Goal: Task Accomplishment & Management: Complete application form

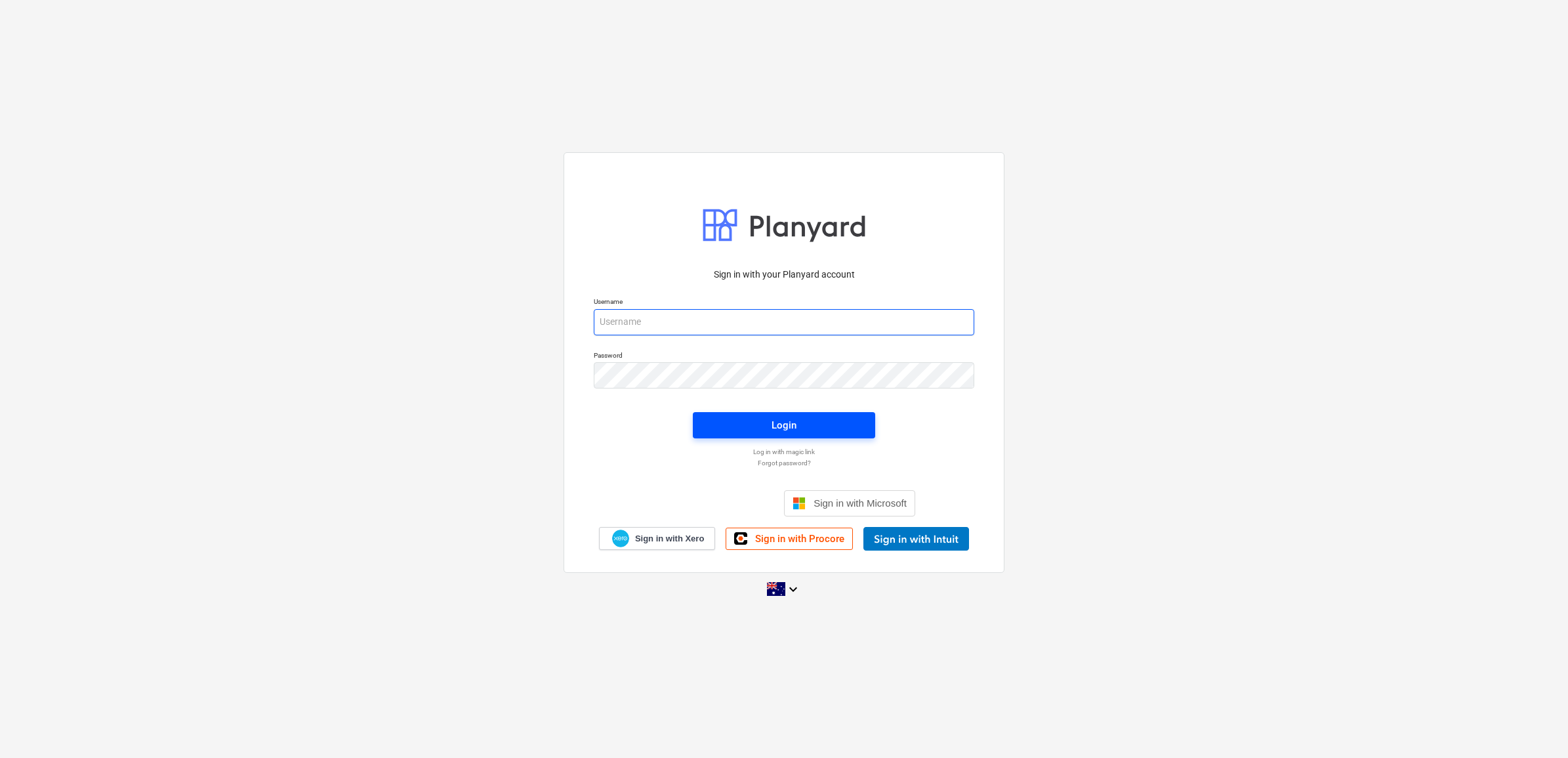
type input "[EMAIL_ADDRESS][DOMAIN_NAME]"
click at [790, 425] on div "Login" at bounding box center [784, 424] width 24 height 17
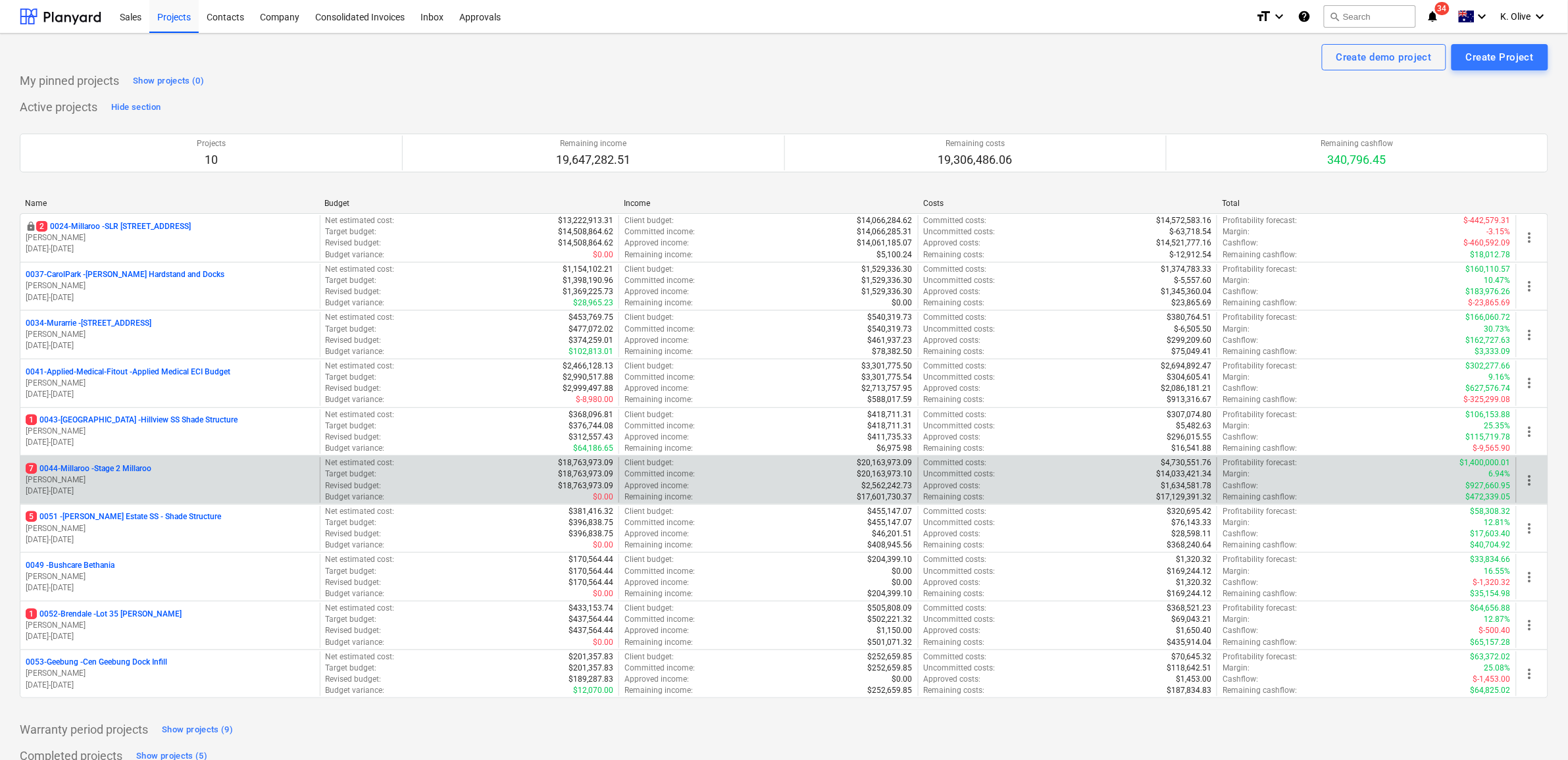
click at [117, 471] on p "7 0044-Millaroo - Stage 2 Millaroo" at bounding box center [88, 468] width 126 height 11
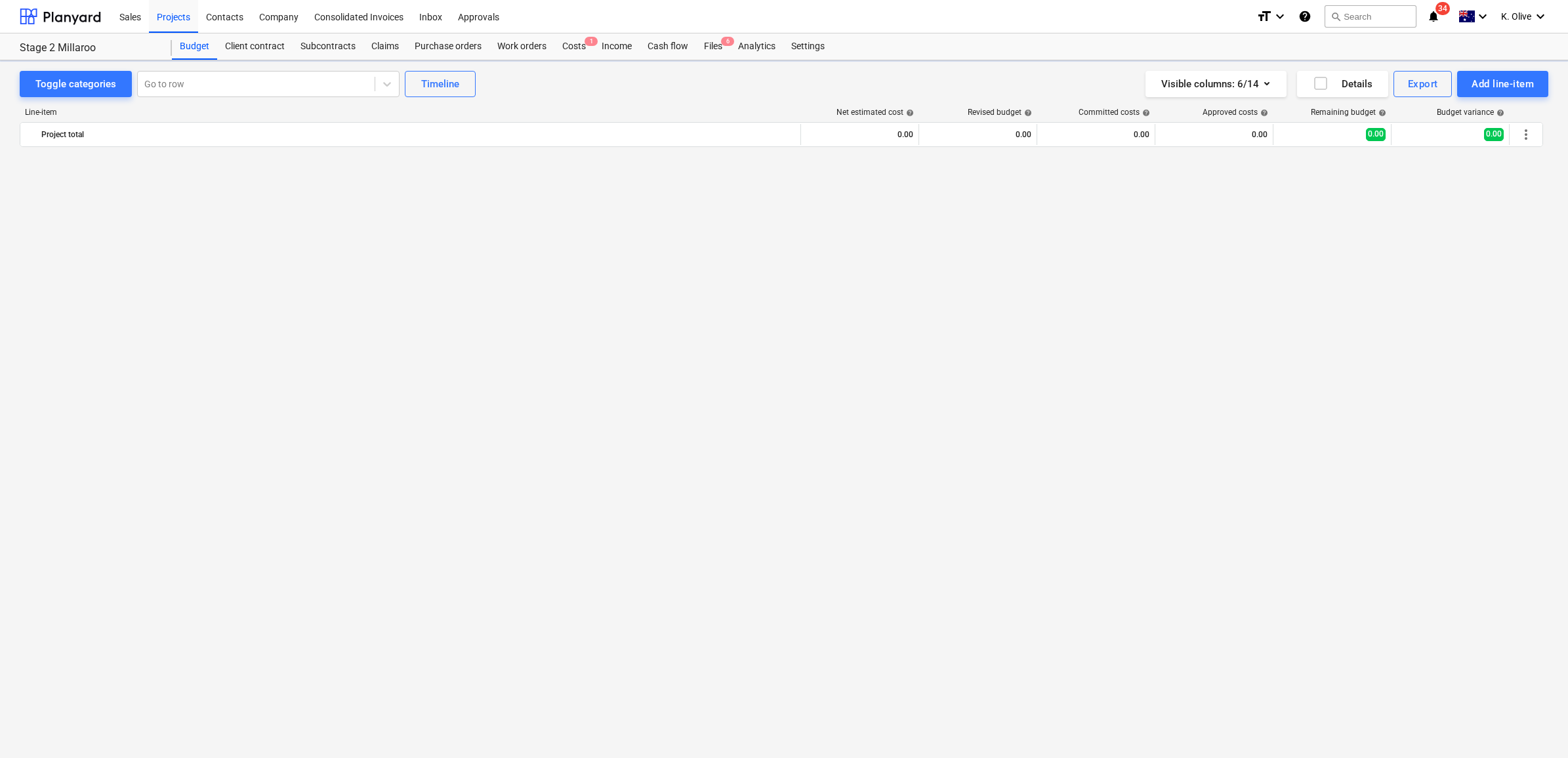
scroll to position [4366, 0]
click at [719, 43] on div "Files 6" at bounding box center [713, 46] width 34 height 26
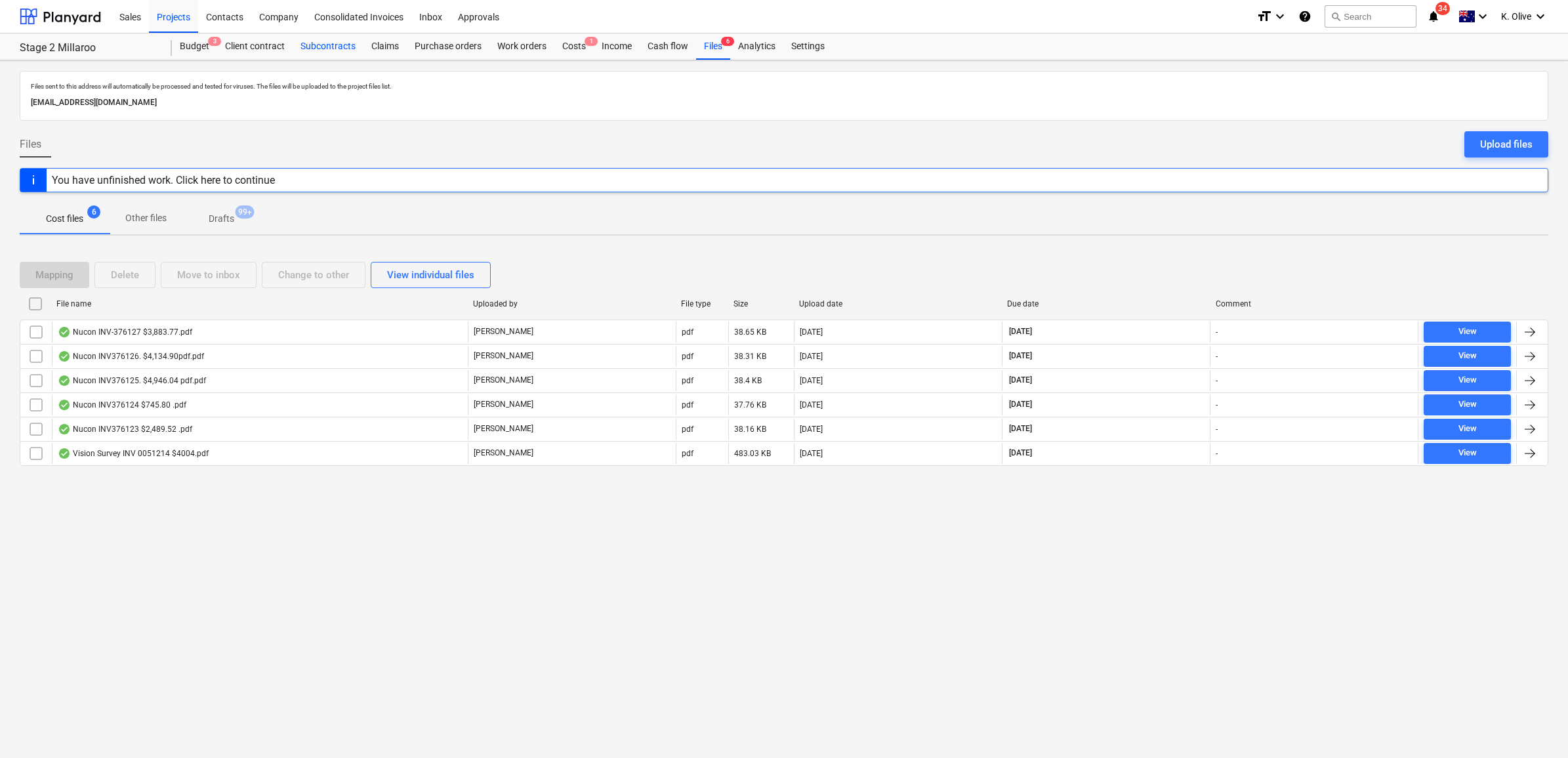
click at [326, 46] on div "Subcontracts" at bounding box center [328, 46] width 70 height 26
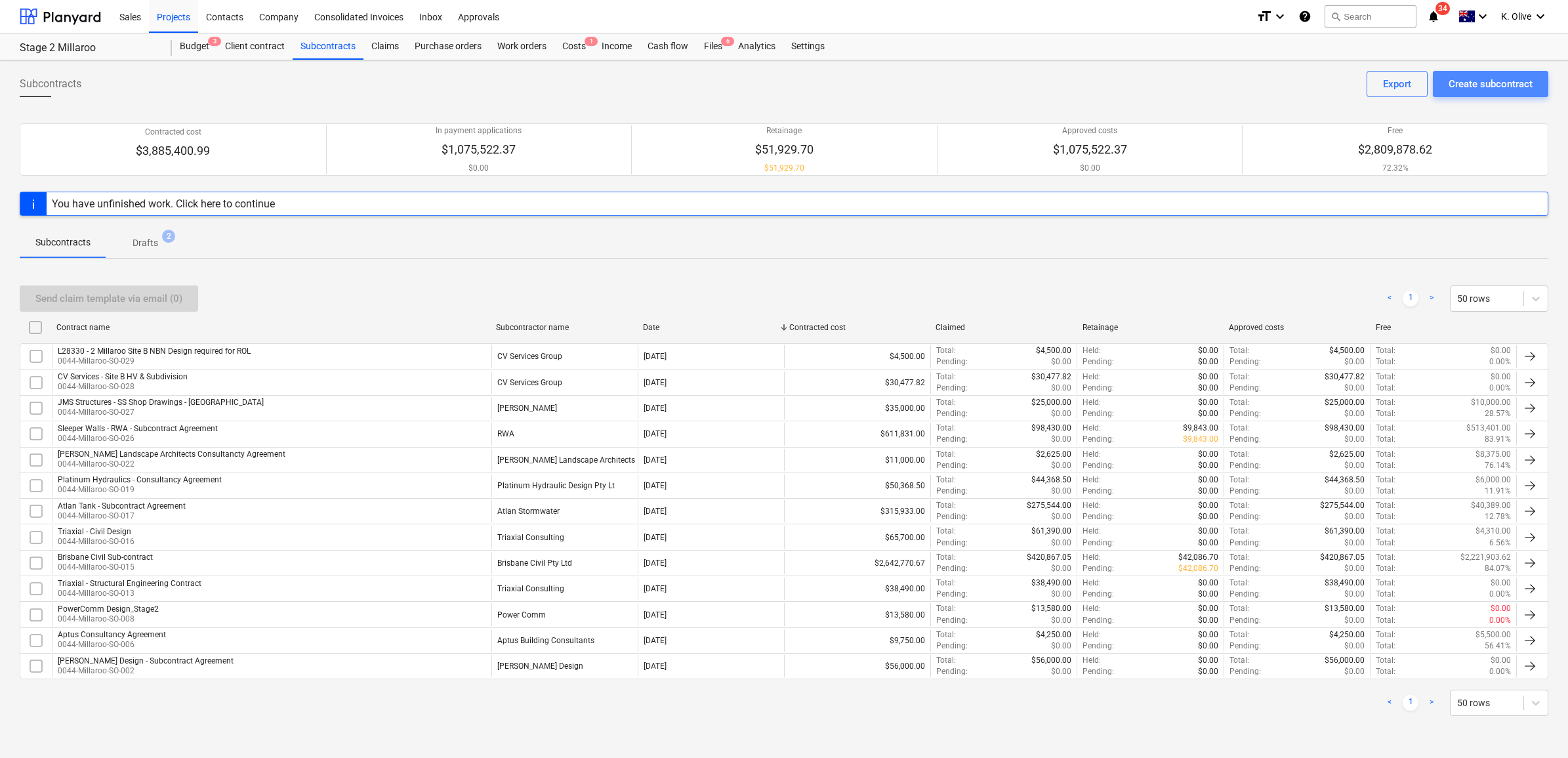
click at [1481, 87] on div "Create subcontract" at bounding box center [1491, 83] width 84 height 17
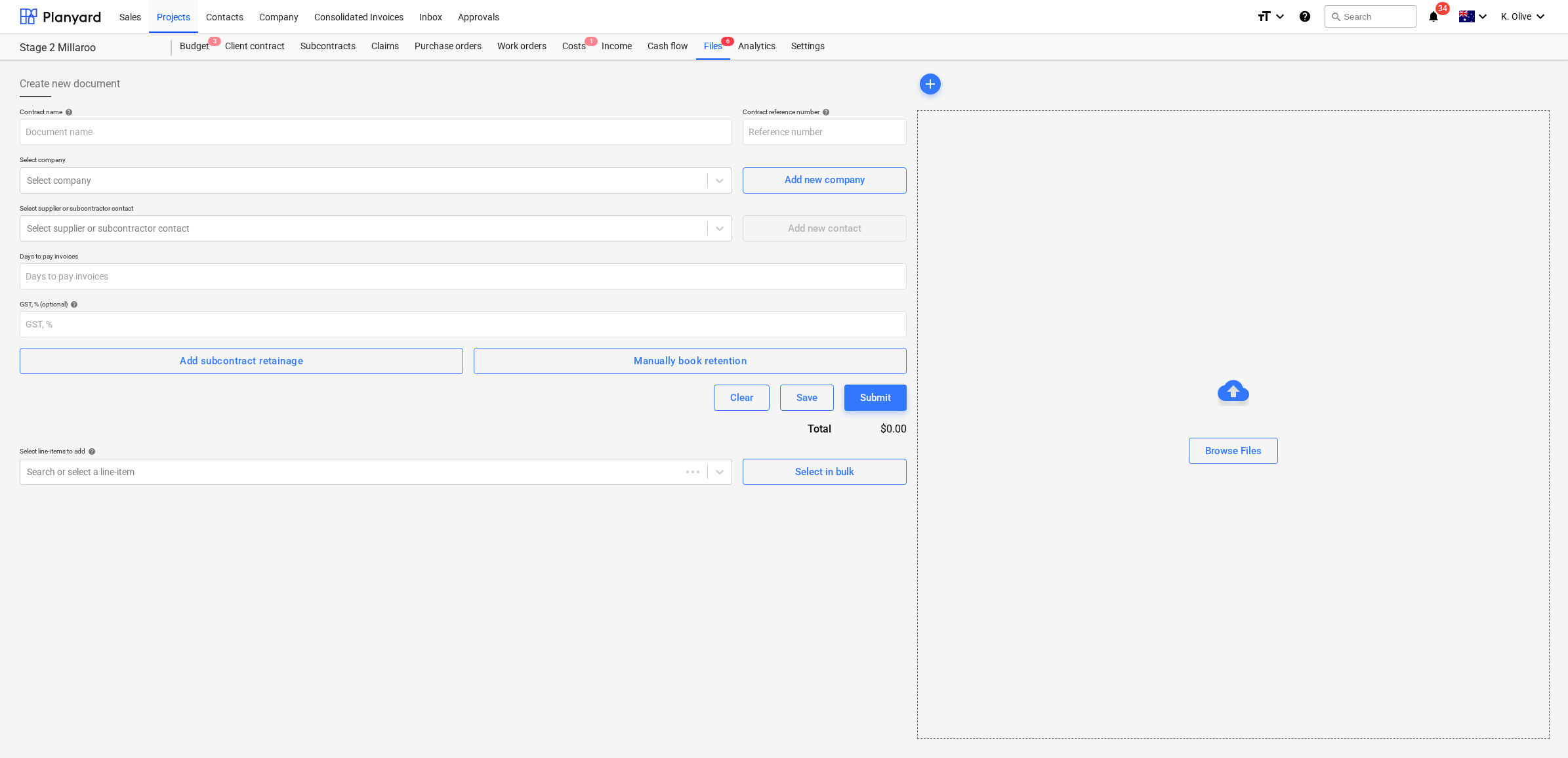
type input "0044-Millaroo-SO-031"
click at [1227, 456] on div "Browse Files" at bounding box center [1233, 450] width 57 height 17
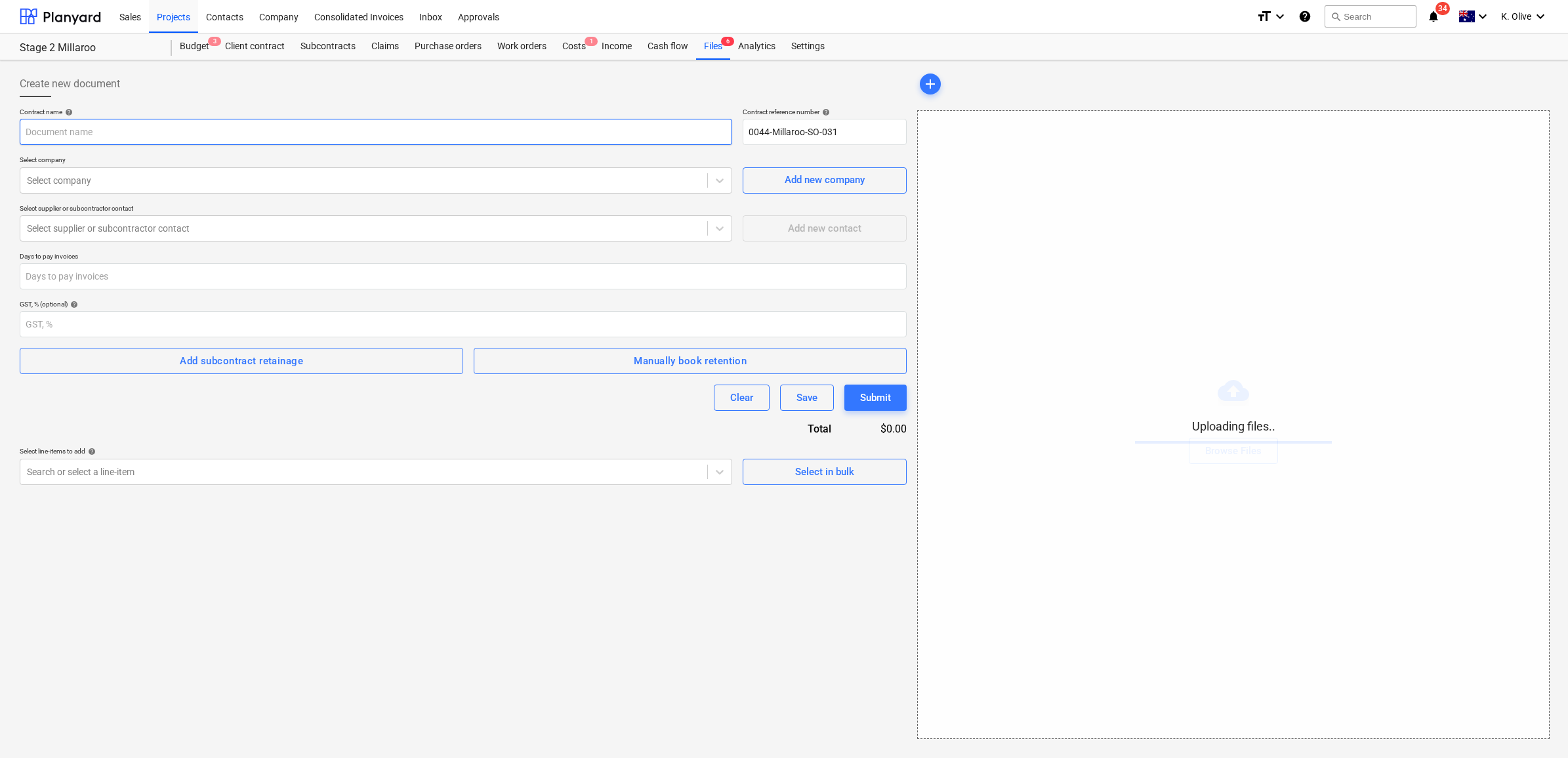
click at [473, 130] on input "text" at bounding box center [376, 131] width 712 height 26
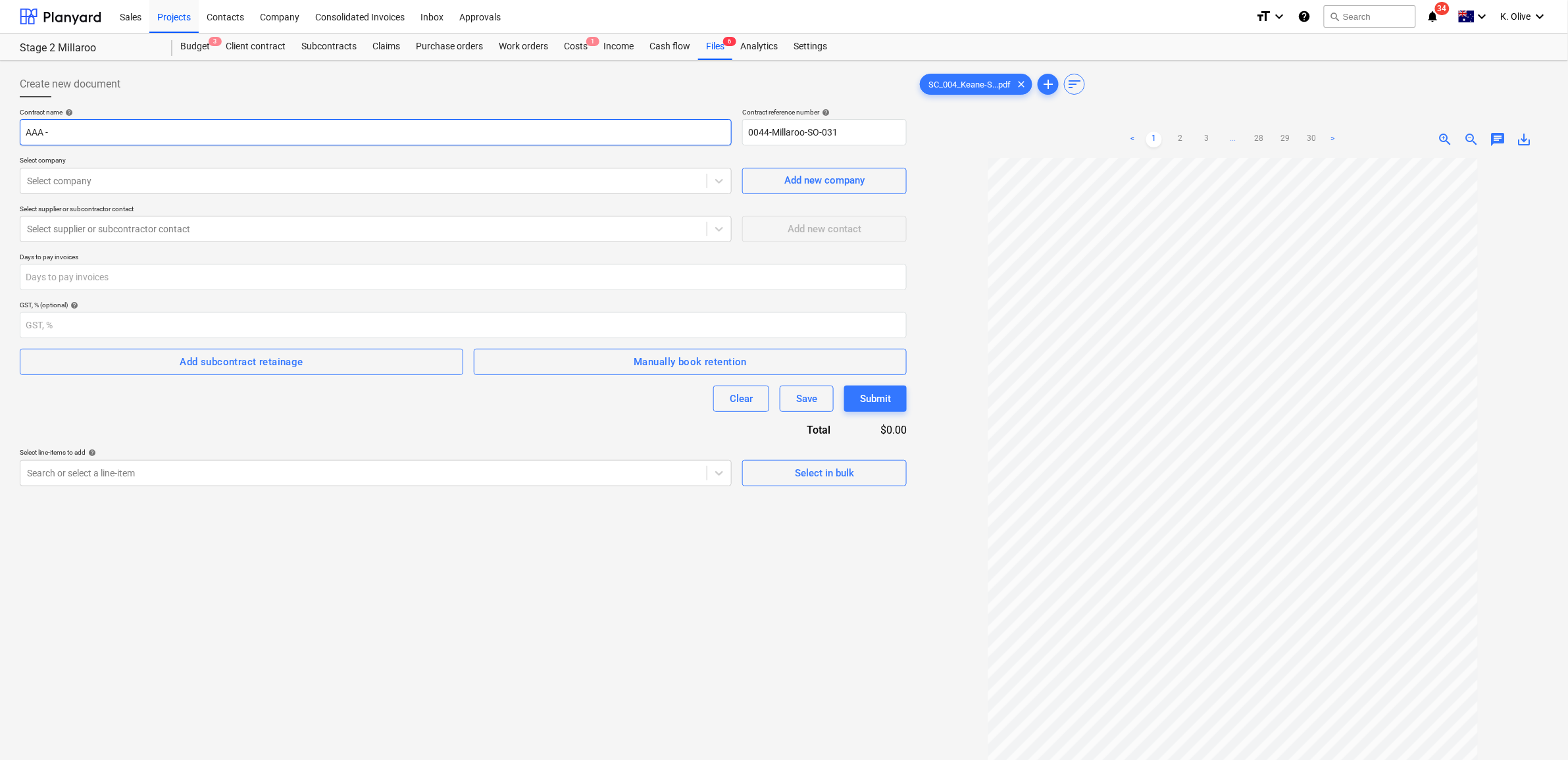
click at [103, 132] on input "AAA -" at bounding box center [376, 131] width 712 height 26
type input "AAA -"
click at [454, 230] on div at bounding box center [363, 228] width 673 height 13
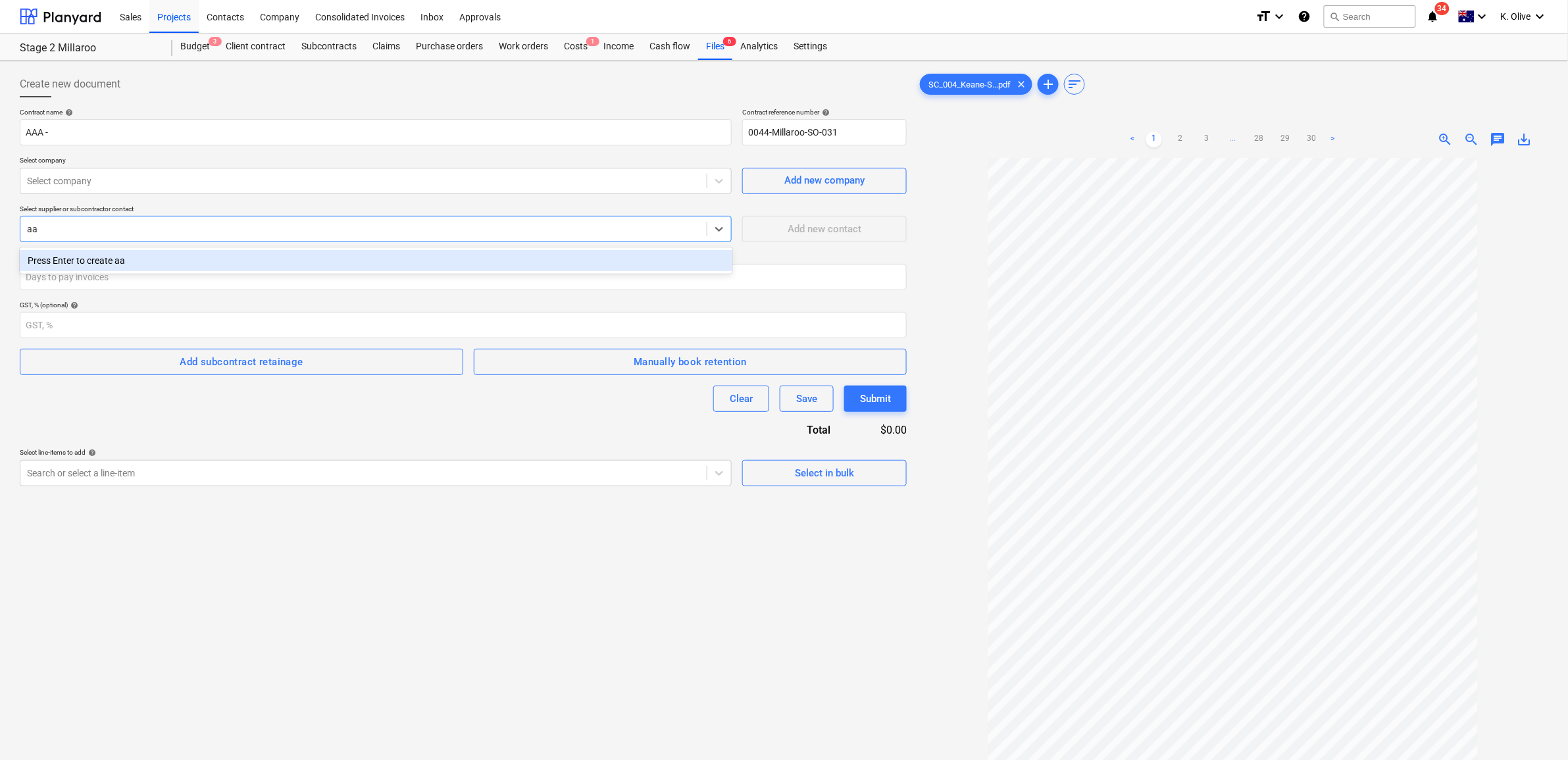
type input "a"
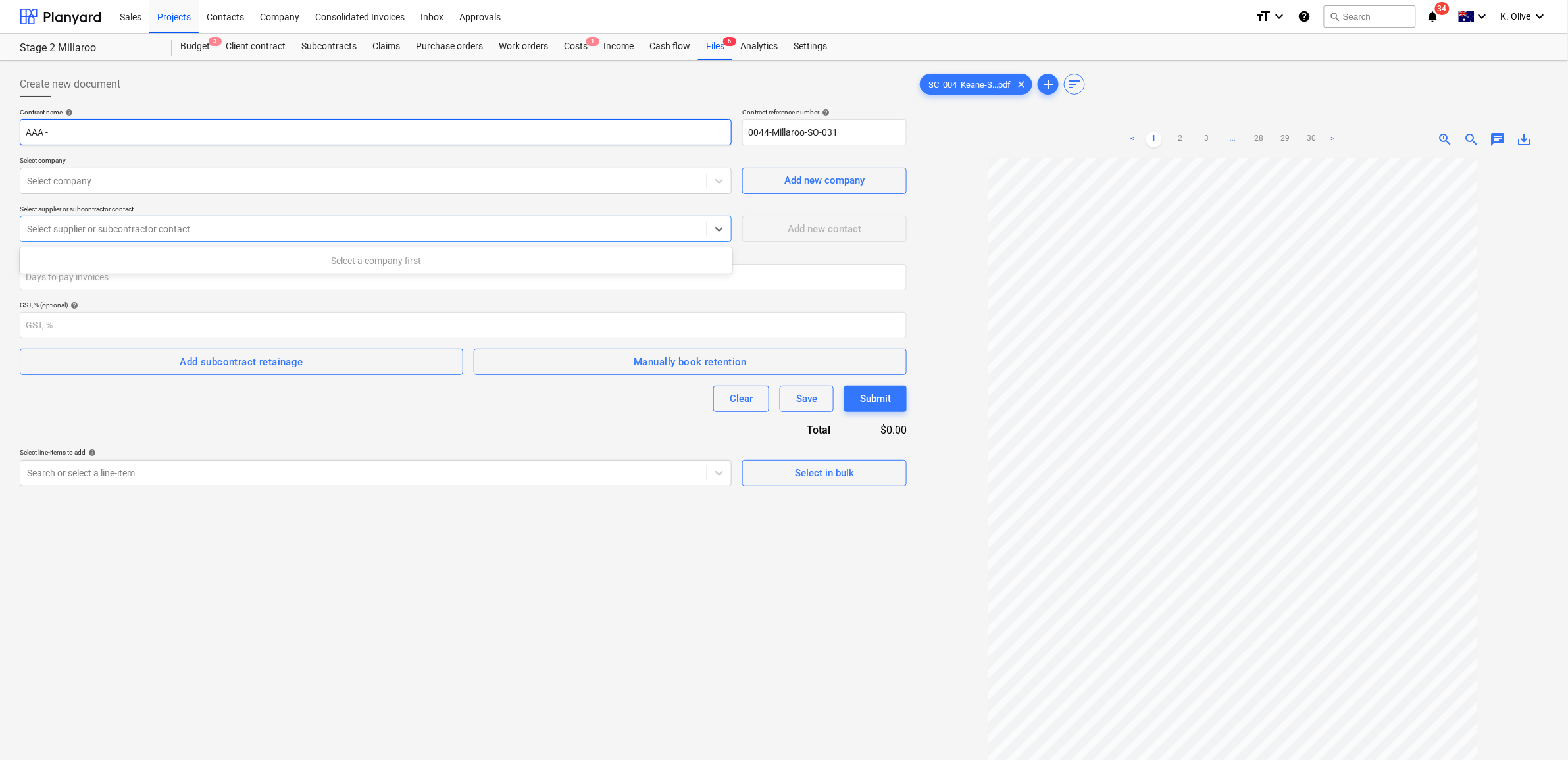
click at [273, 132] on input "AAA -" at bounding box center [376, 131] width 712 height 26
type input "AAA - SCA - Tilt-up On-site"
click at [541, 189] on div "Select company" at bounding box center [364, 180] width 687 height 19
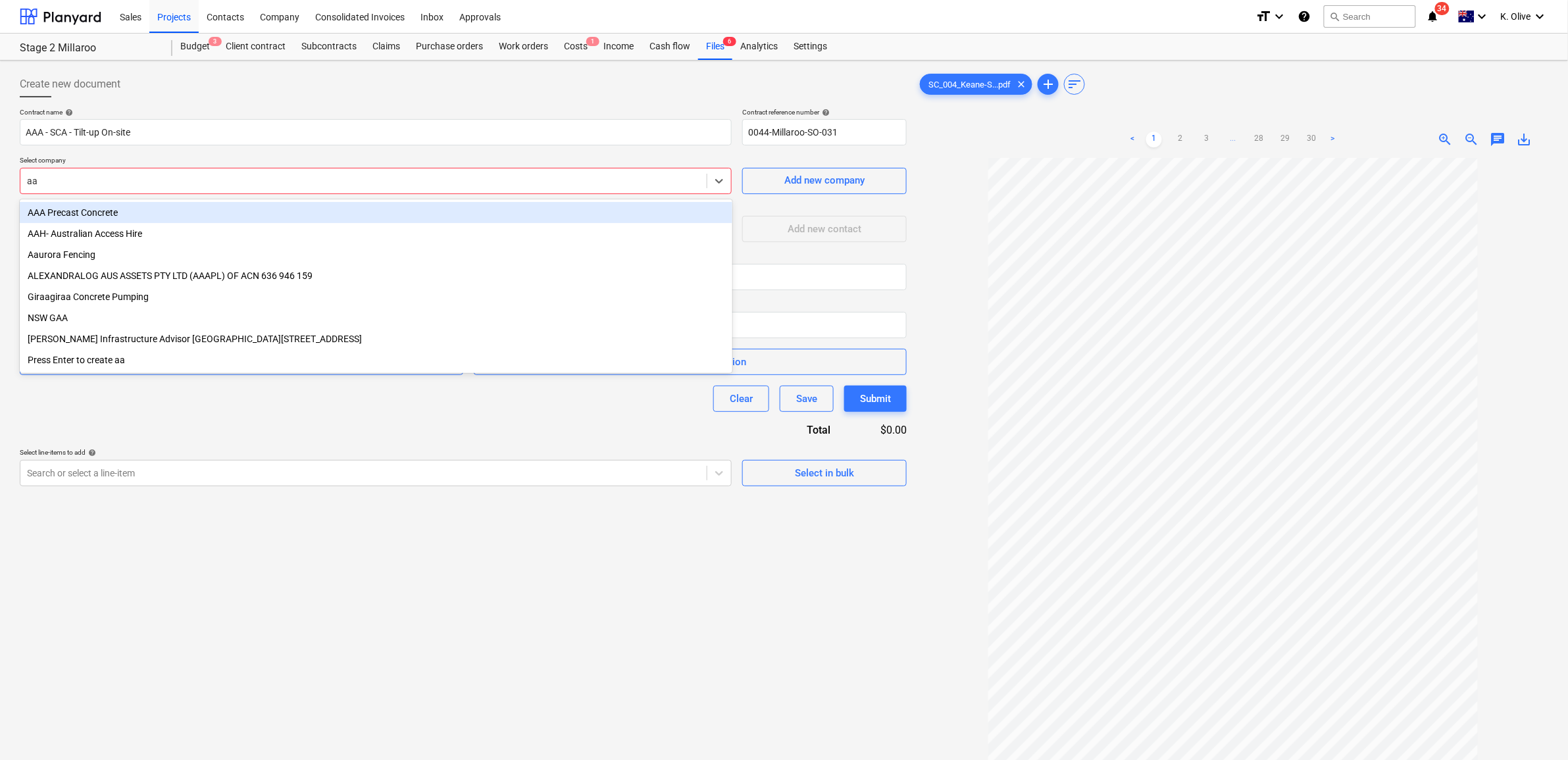
type input "aaa"
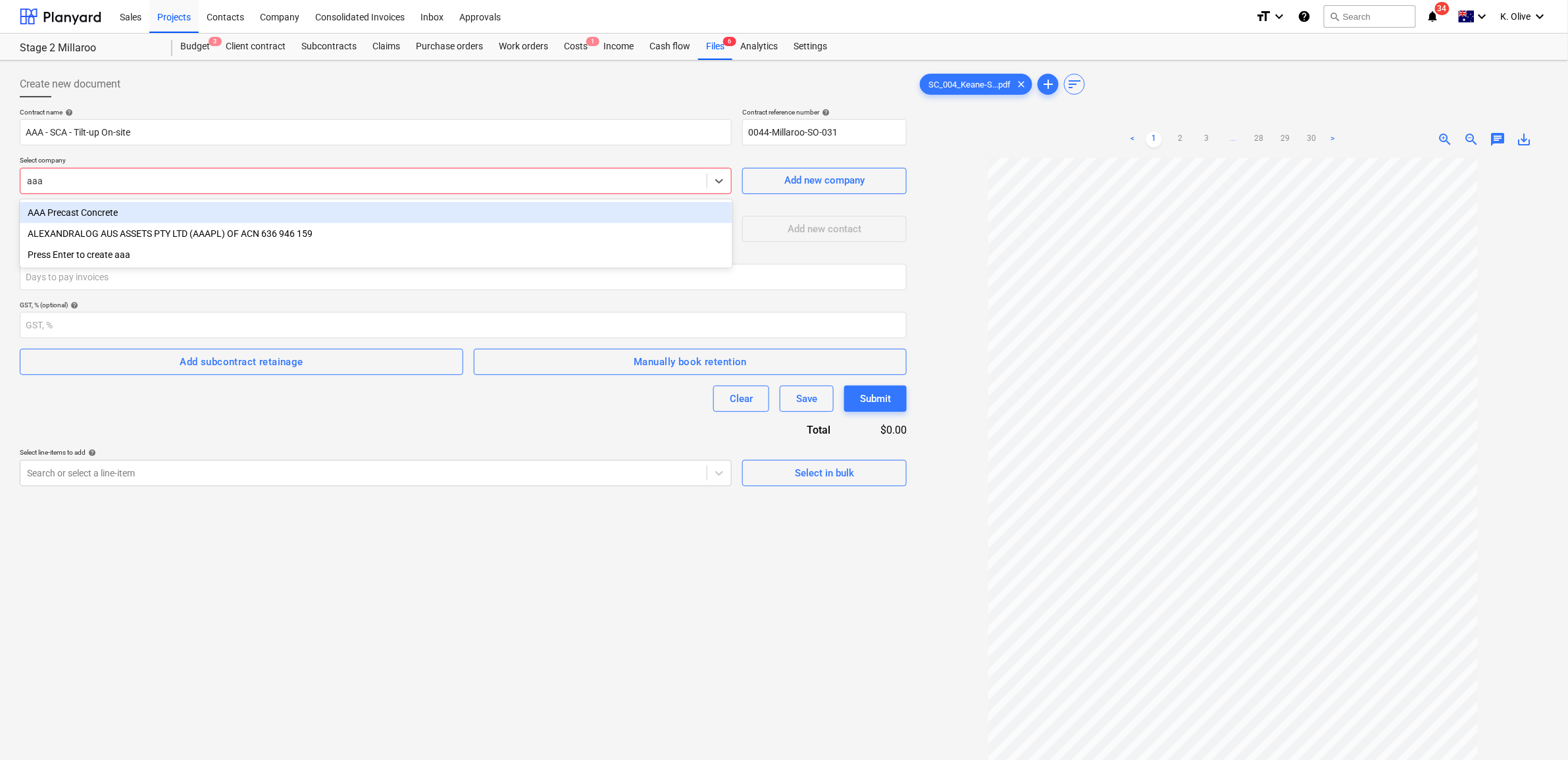
click at [408, 215] on div "AAA Precast Concrete" at bounding box center [376, 212] width 712 height 21
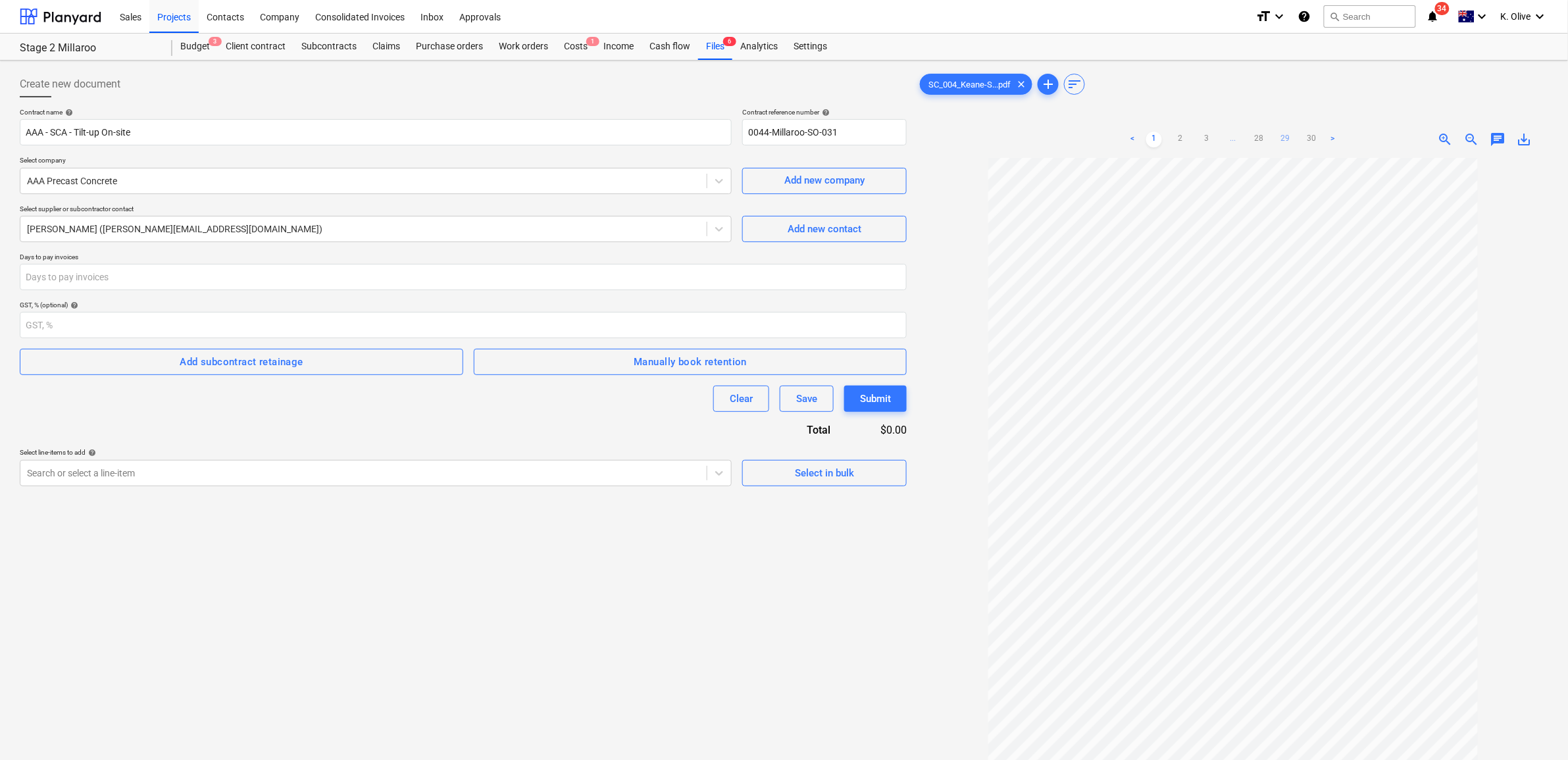
click at [1282, 139] on link "29" at bounding box center [1286, 139] width 16 height 16
click at [1267, 143] on link "28" at bounding box center [1260, 139] width 16 height 16
click at [1267, 143] on link "28" at bounding box center [1273, 139] width 16 height 16
click at [1244, 138] on link "27" at bounding box center [1246, 139] width 16 height 16
click at [1227, 139] on link "26" at bounding box center [1233, 139] width 16 height 16
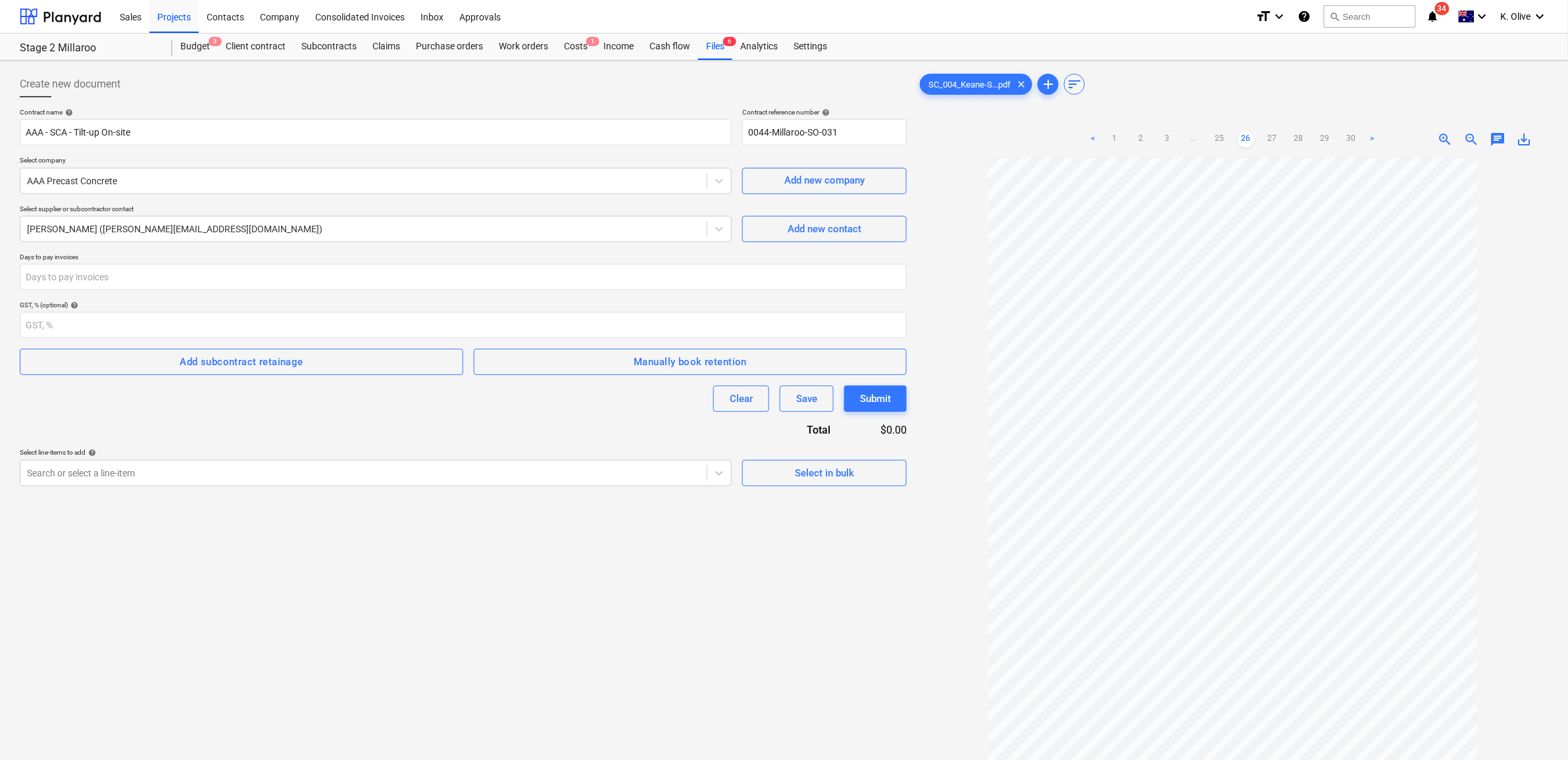
click at [1227, 139] on link "25" at bounding box center [1220, 139] width 16 height 16
click at [1227, 139] on link "25" at bounding box center [1233, 139] width 16 height 16
click at [1206, 137] on link "24" at bounding box center [1207, 139] width 16 height 16
click at [1203, 137] on link "23" at bounding box center [1207, 139] width 16 height 16
click at [1203, 137] on link "22" at bounding box center [1207, 139] width 16 height 16
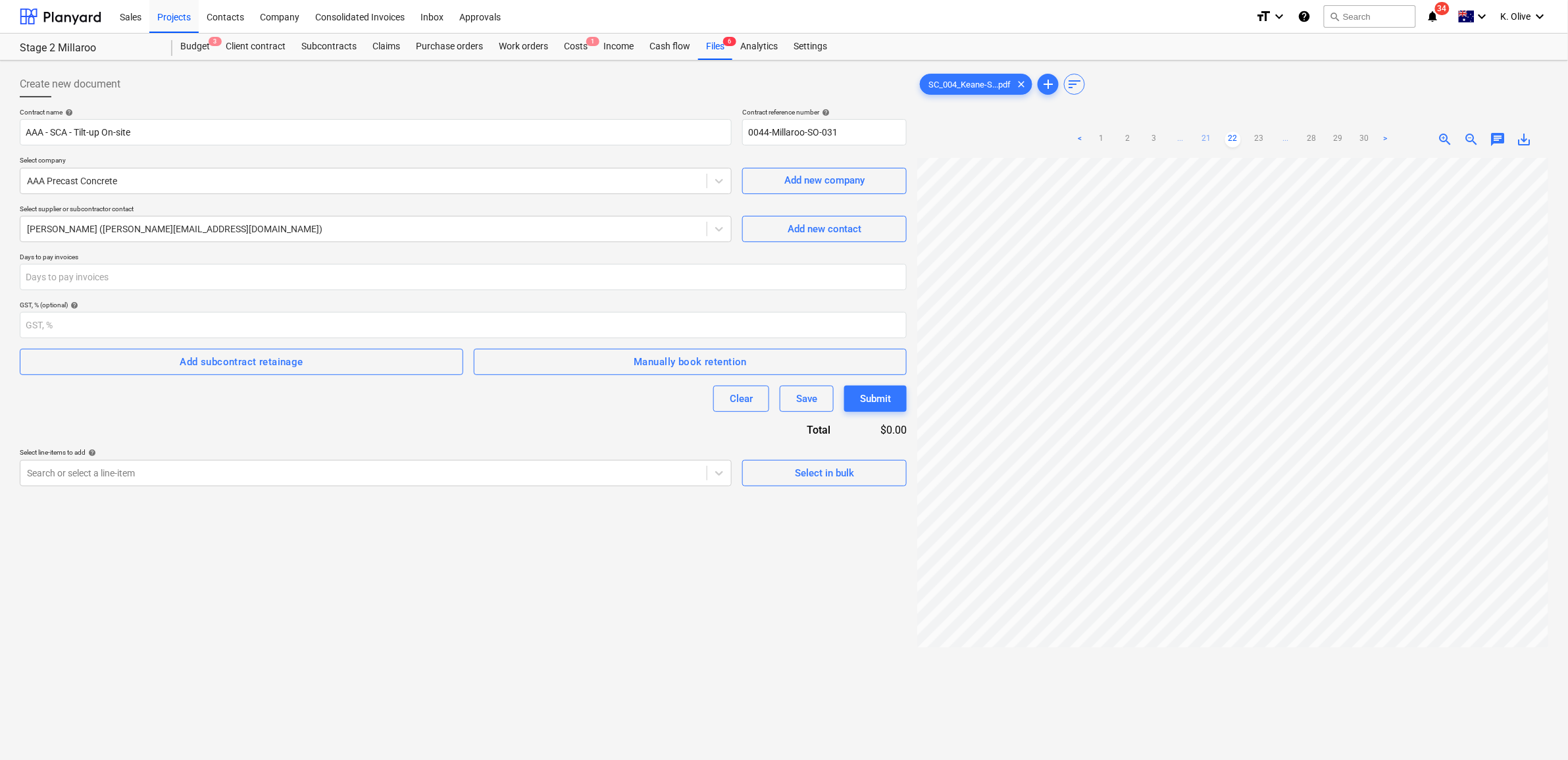
click at [1203, 137] on link "21" at bounding box center [1207, 139] width 16 height 16
click at [1203, 137] on link "20" at bounding box center [1207, 139] width 16 height 16
click at [1203, 137] on link "19" at bounding box center [1207, 139] width 16 height 16
click at [1203, 137] on link "18" at bounding box center [1207, 139] width 16 height 16
click at [1203, 137] on link "17" at bounding box center [1207, 139] width 16 height 16
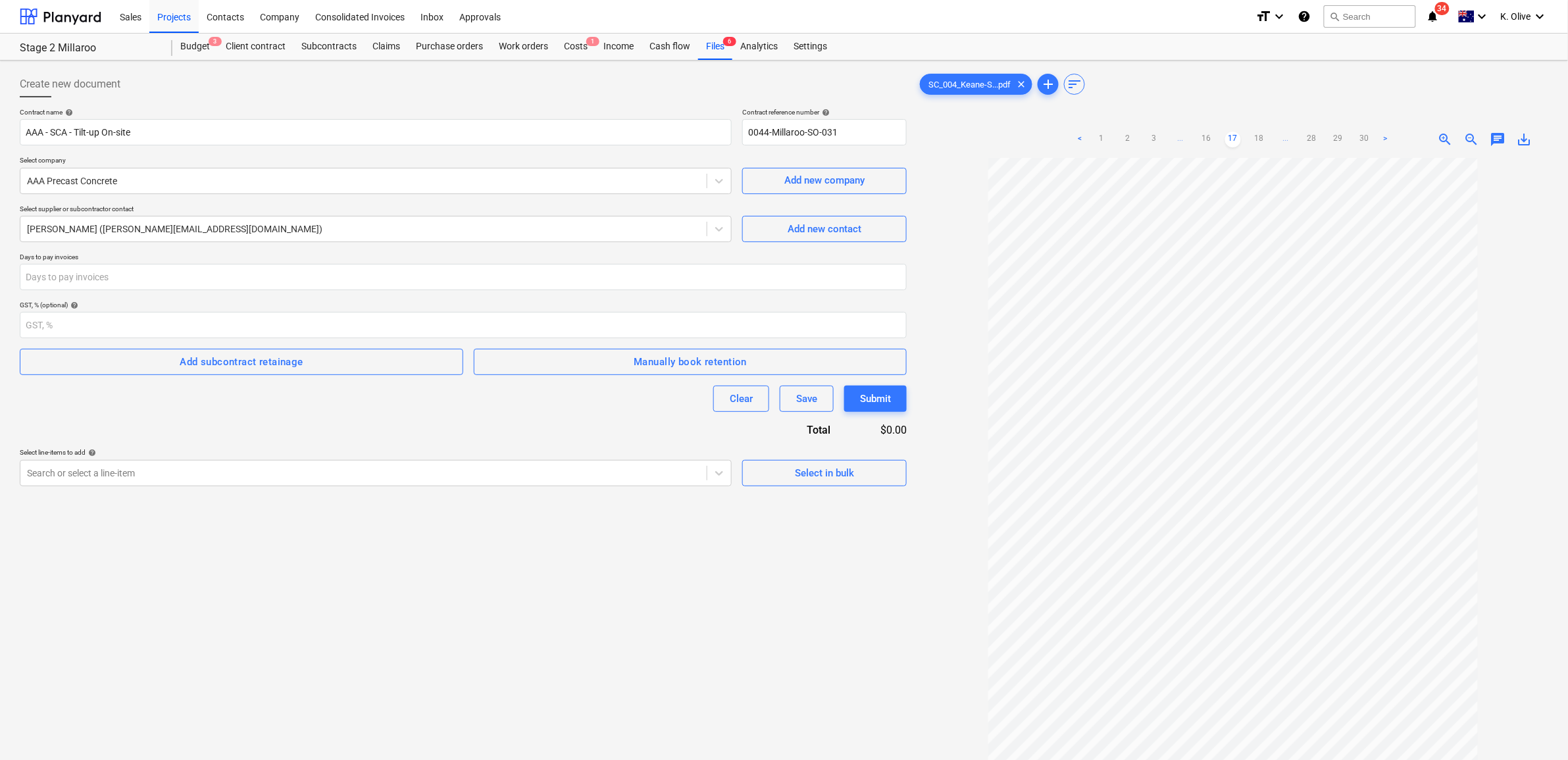
click at [1203, 137] on link "16" at bounding box center [1207, 139] width 16 height 16
click at [1203, 137] on link "15" at bounding box center [1207, 139] width 16 height 16
click at [1203, 137] on link "14" at bounding box center [1207, 139] width 16 height 16
click at [1203, 137] on link "13" at bounding box center [1207, 139] width 16 height 16
click at [1203, 137] on link "12" at bounding box center [1207, 139] width 16 height 16
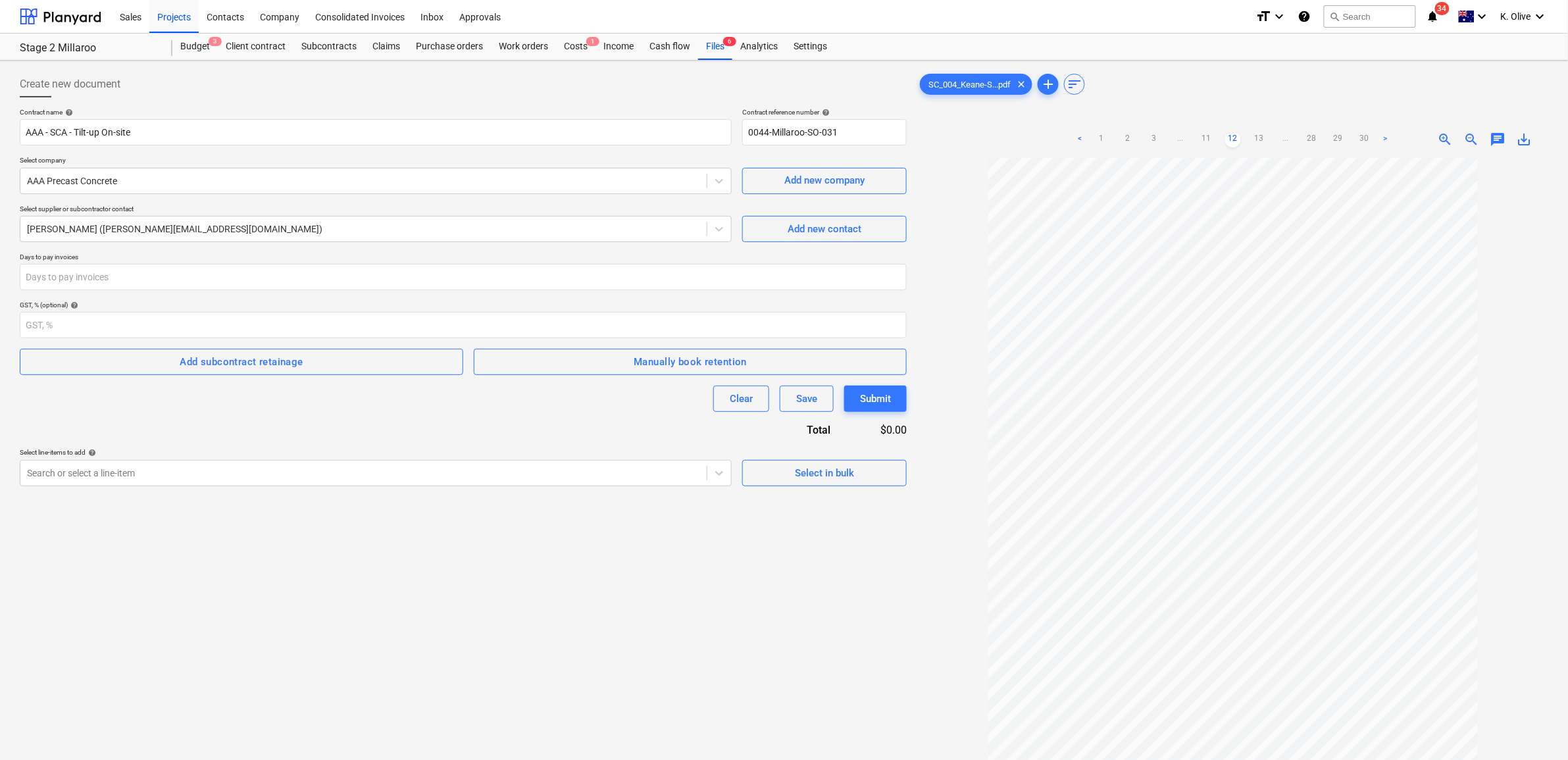
click at [1203, 137] on link "11" at bounding box center [1207, 139] width 16 height 16
click at [1203, 137] on link "10" at bounding box center [1207, 139] width 16 height 16
click at [1203, 137] on link "9" at bounding box center [1207, 139] width 16 height 16
click at [1203, 137] on link "8" at bounding box center [1207, 139] width 16 height 16
click at [1203, 137] on link "7" at bounding box center [1207, 139] width 16 height 16
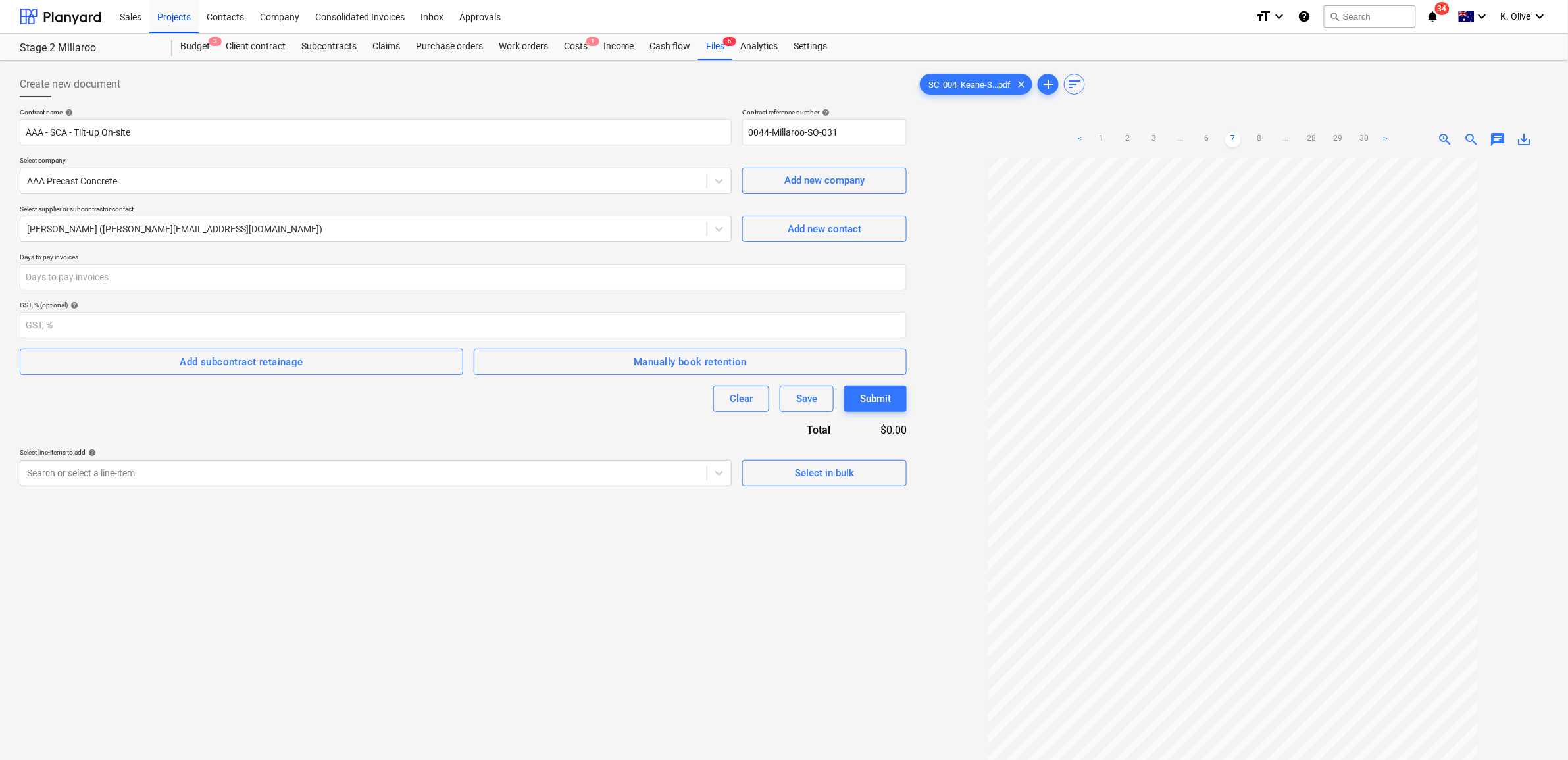
click at [1203, 137] on link "6" at bounding box center [1207, 139] width 16 height 16
click at [1203, 137] on ul "< 1 2 3 4 5 6 ... 28 29 30 >" at bounding box center [1233, 139] width 294 height 16
click at [1198, 139] on link "4" at bounding box center [1194, 139] width 16 height 16
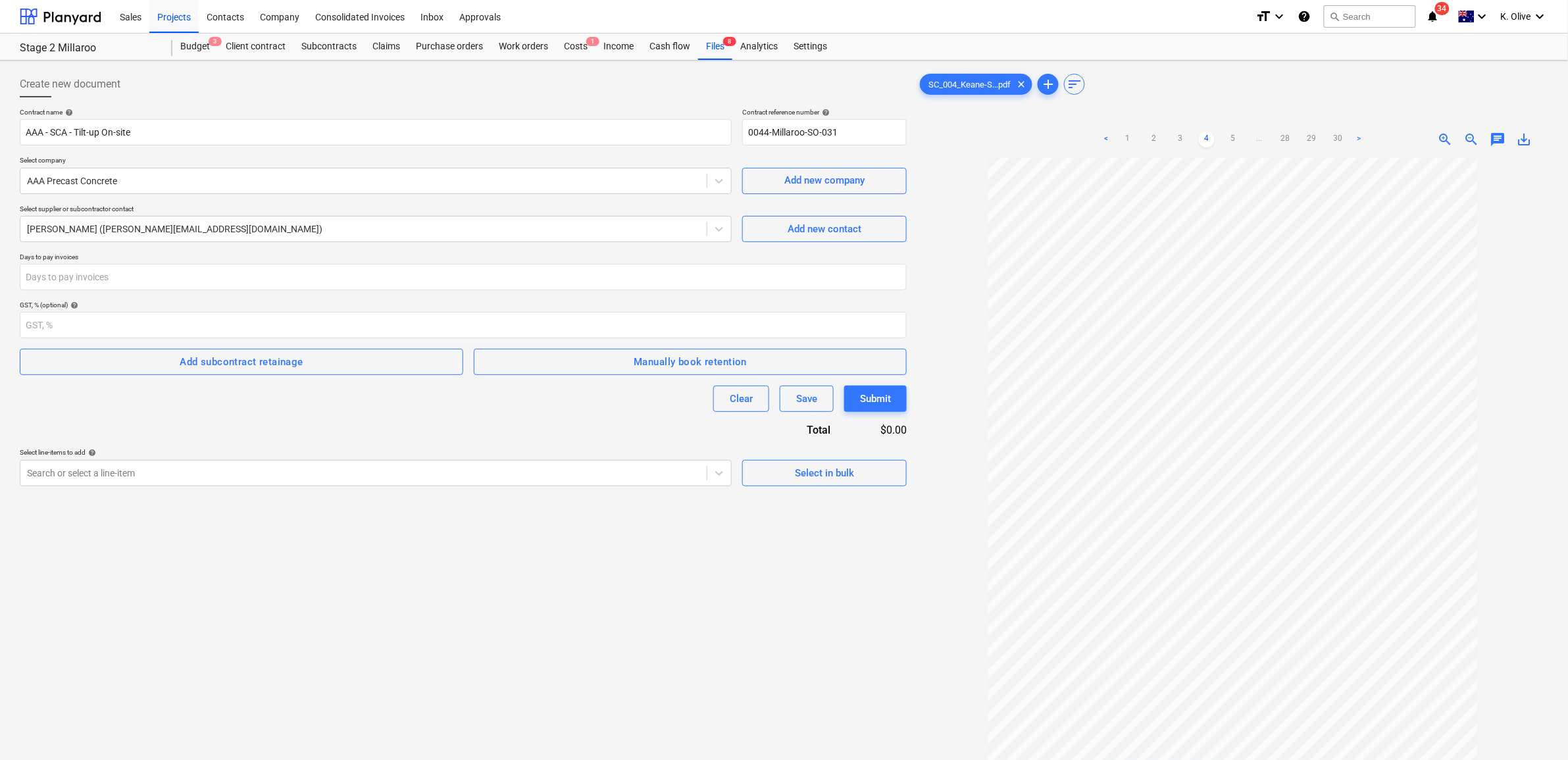
click at [863, 563] on div "Create new document Contract name help AAA - SCA - Tilt-up On-site Contract ref…" at bounding box center [463, 476] width 898 height 820
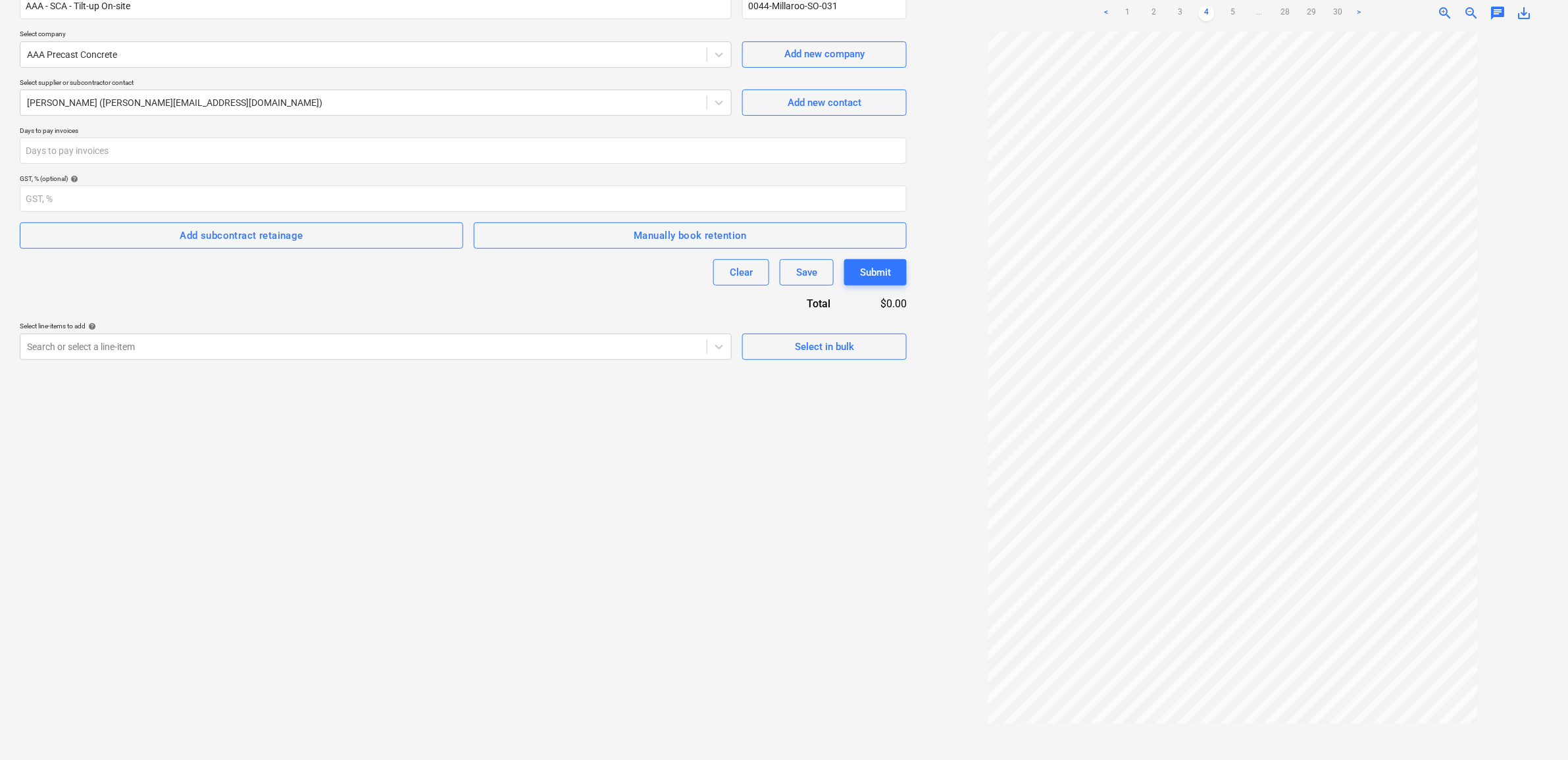
scroll to position [131, 0]
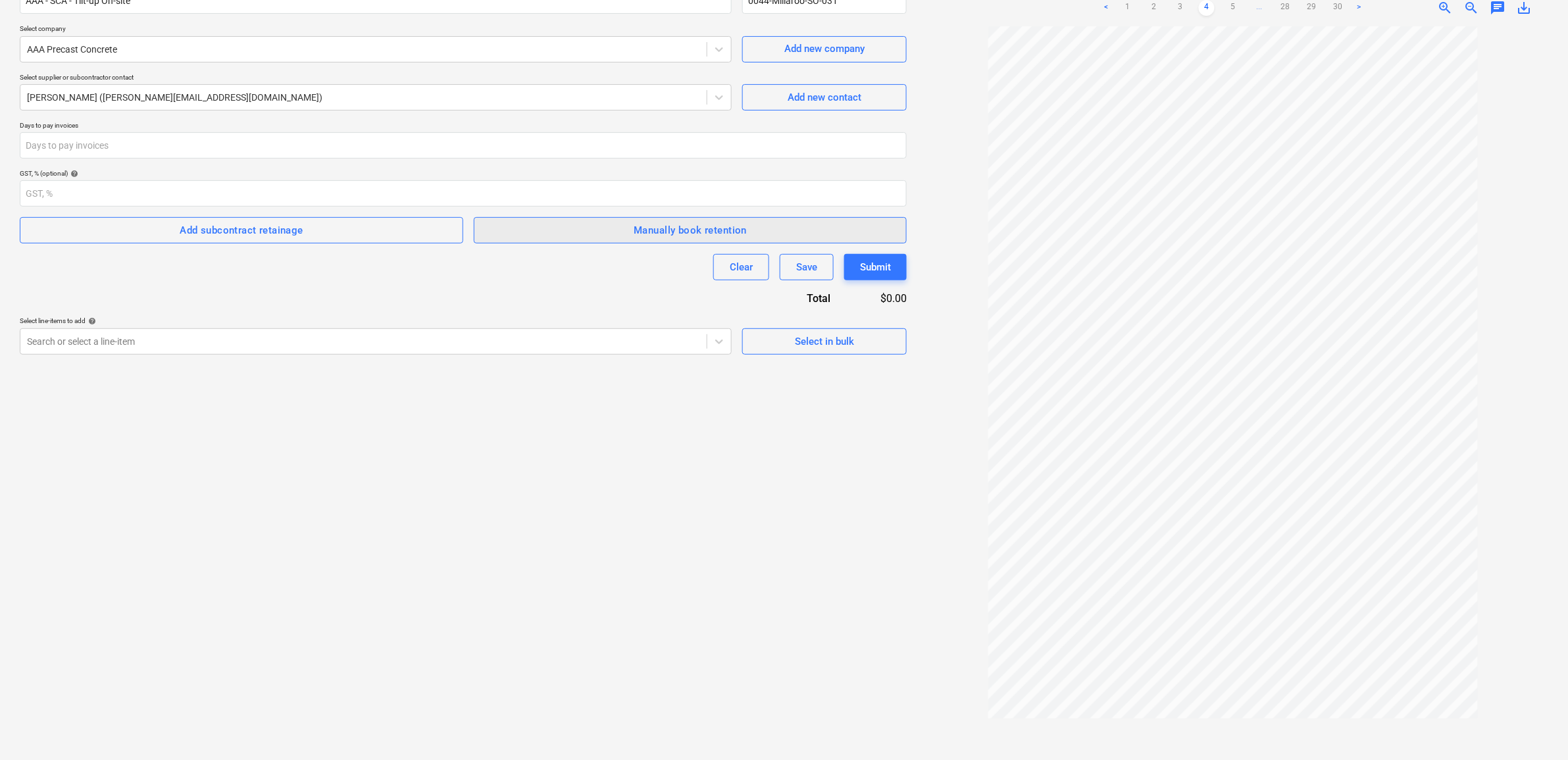
click at [676, 238] on div "Manually book retention" at bounding box center [690, 229] width 113 height 17
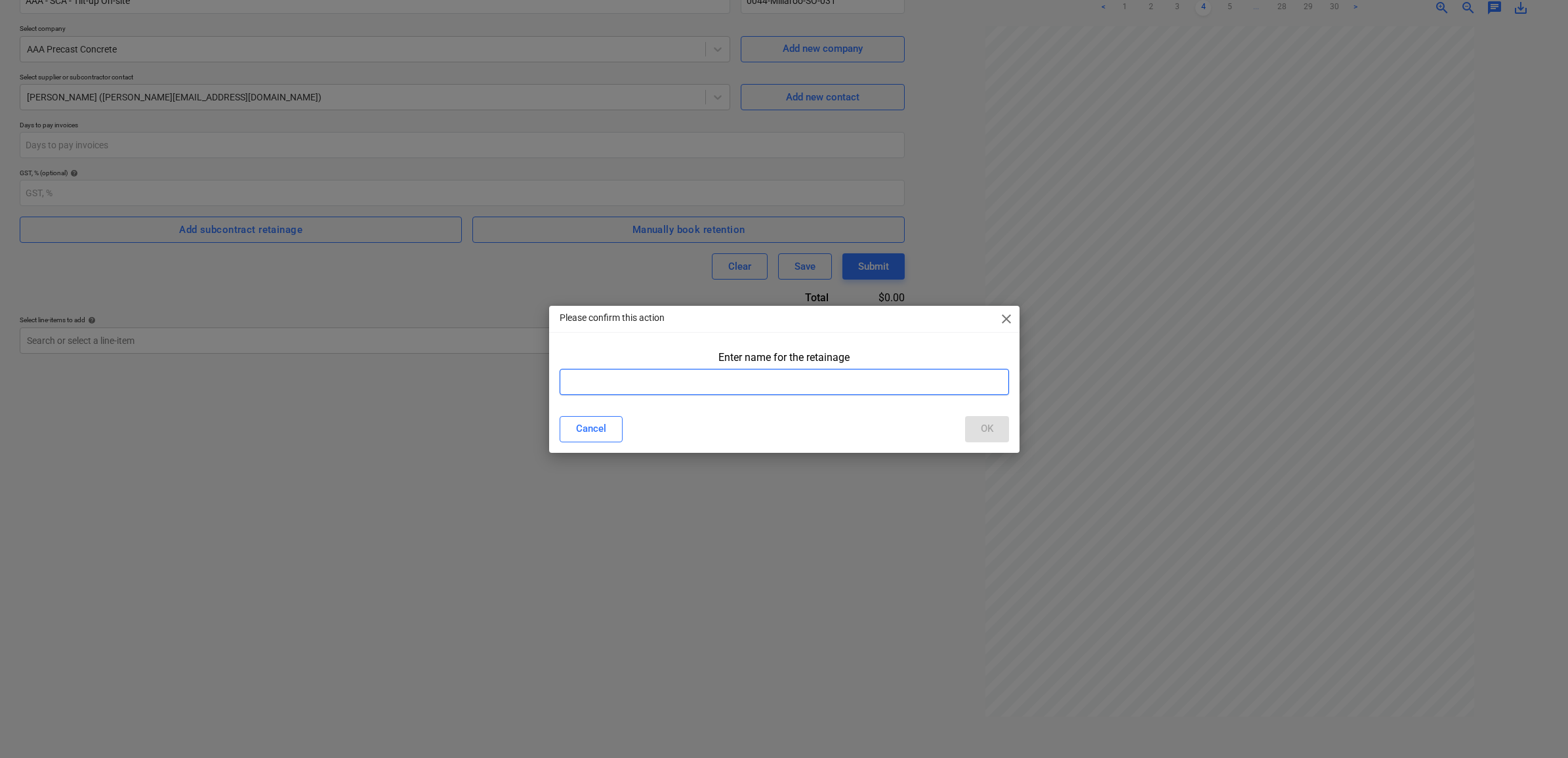
click at [659, 389] on input "text" at bounding box center [784, 381] width 449 height 26
click at [708, 385] on input "Retention - up to" at bounding box center [784, 381] width 449 height 26
type input "Retention - up to $83,950"
click at [978, 427] on button "OK" at bounding box center [987, 428] width 44 height 26
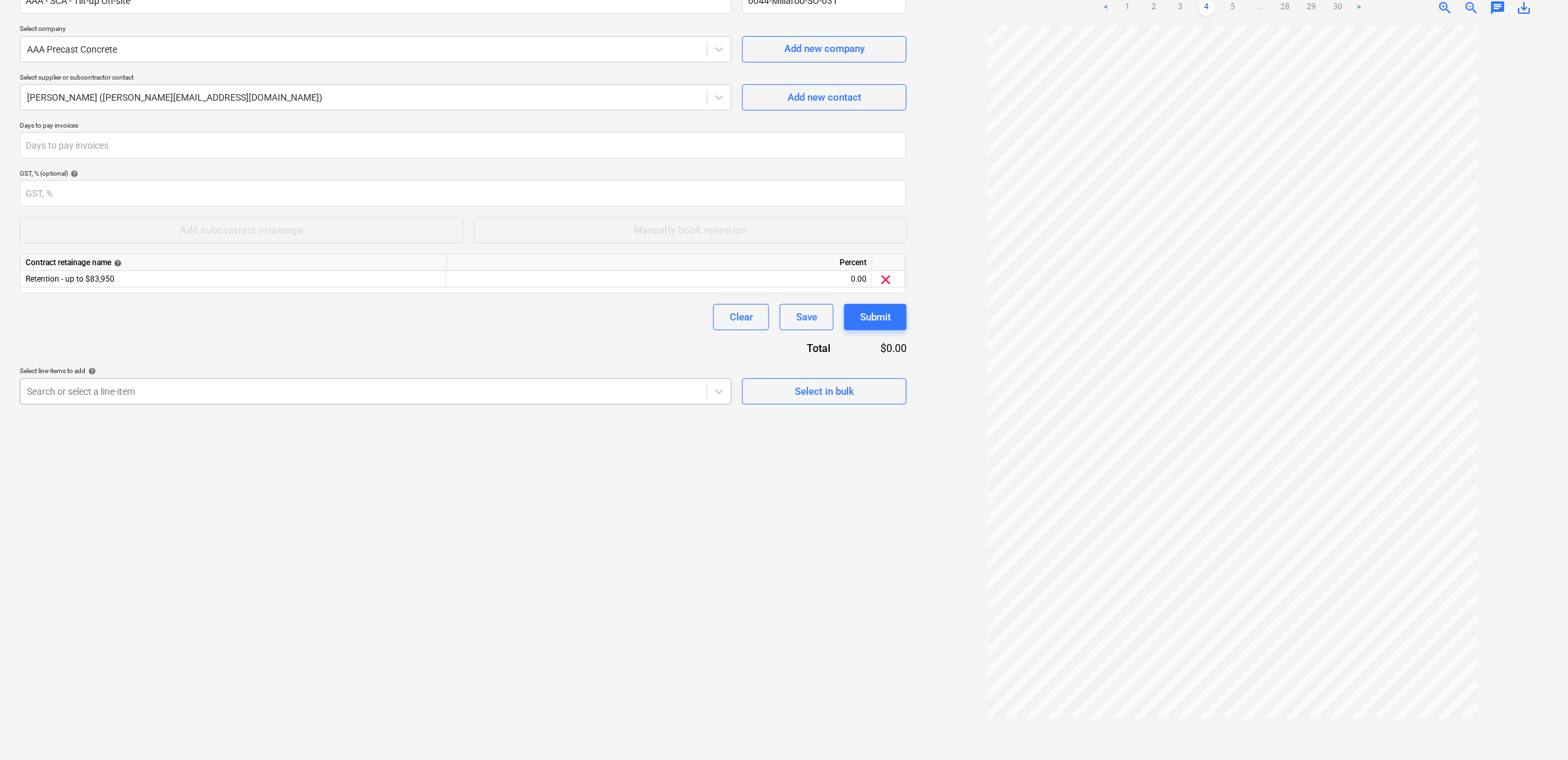
click at [240, 400] on div "Search or select a line-item" at bounding box center [364, 391] width 687 height 19
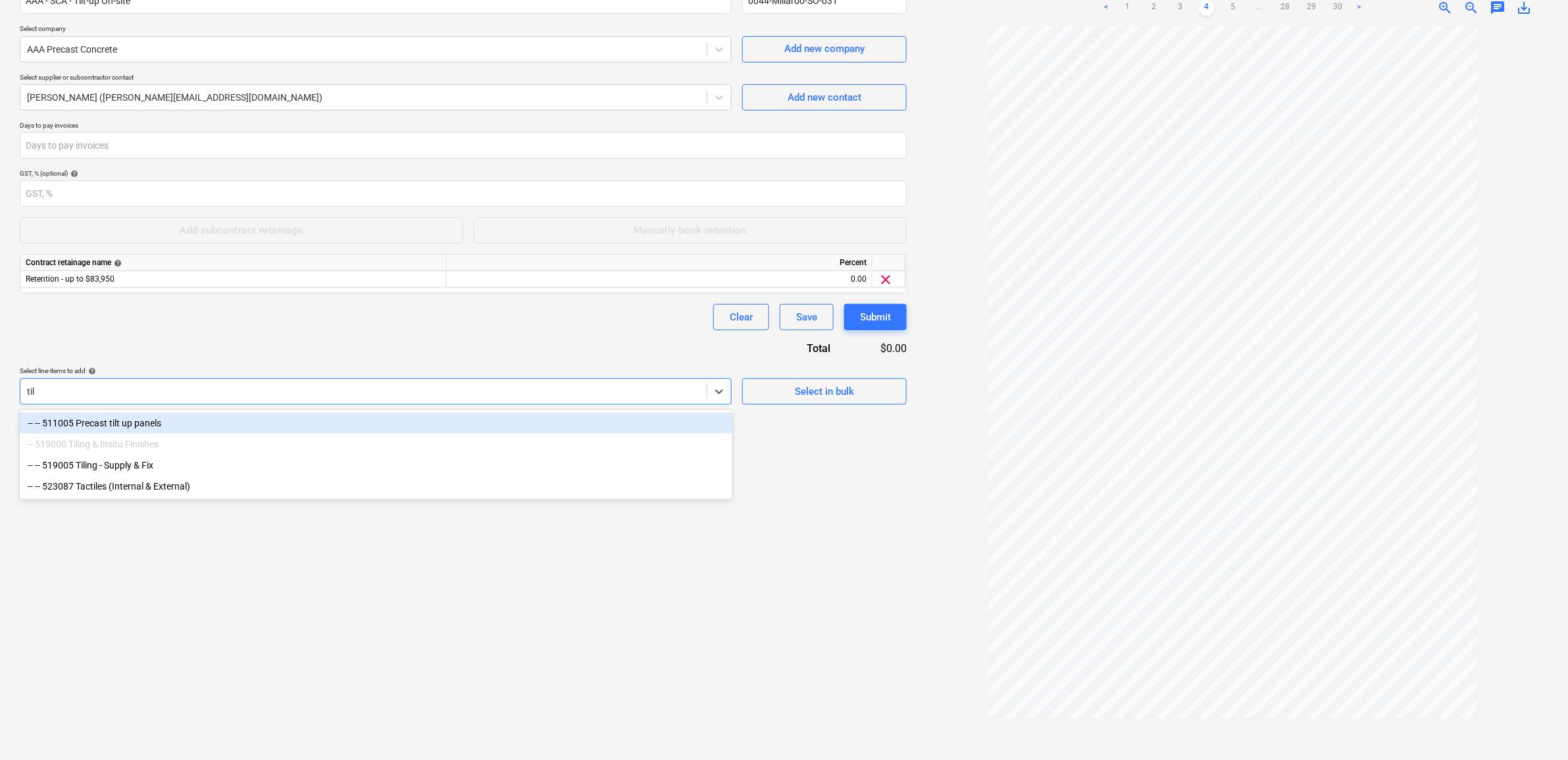
type input "tilt"
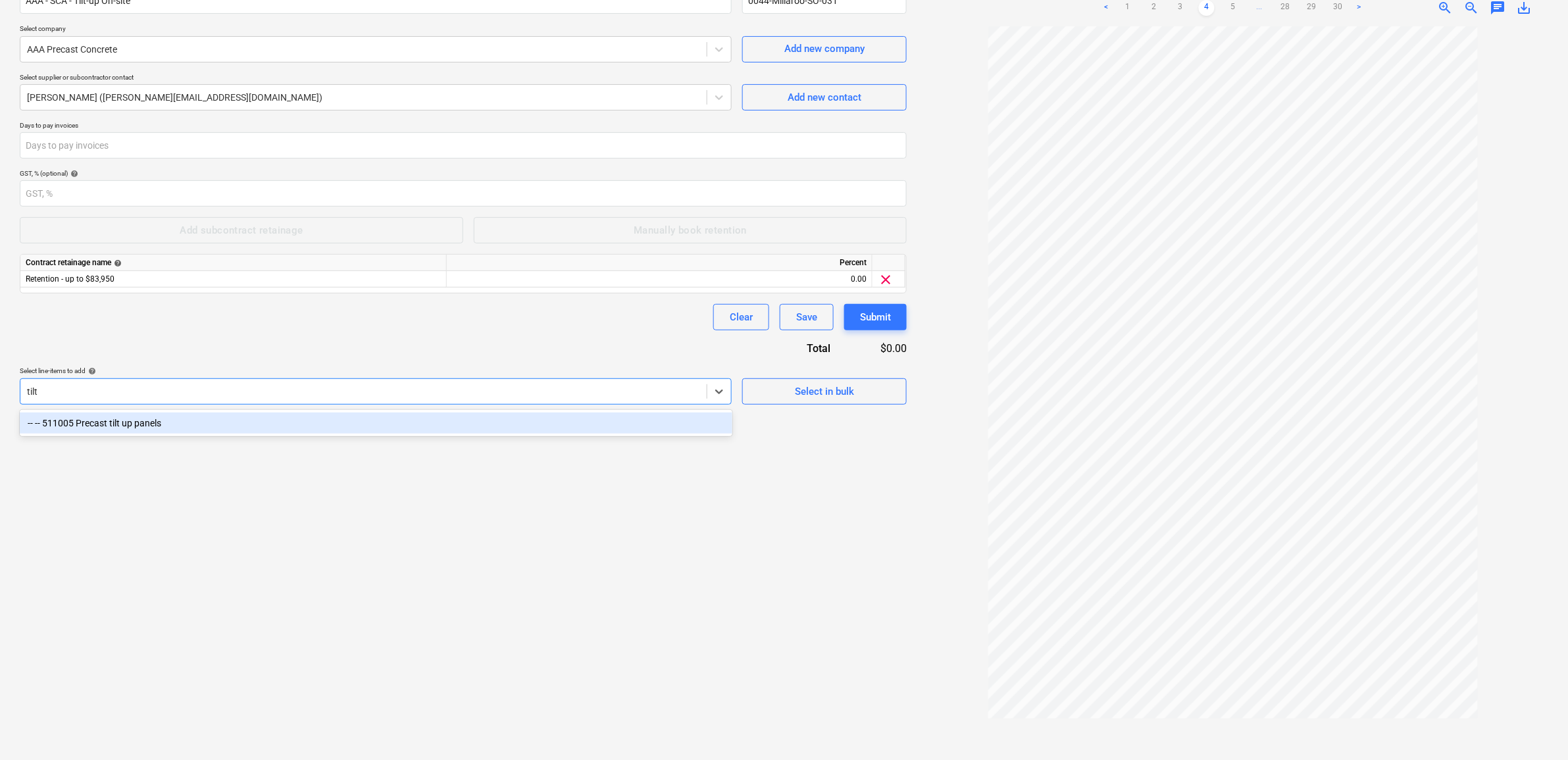
click at [139, 422] on div "-- -- 511005 Precast tilt up panels" at bounding box center [376, 423] width 712 height 21
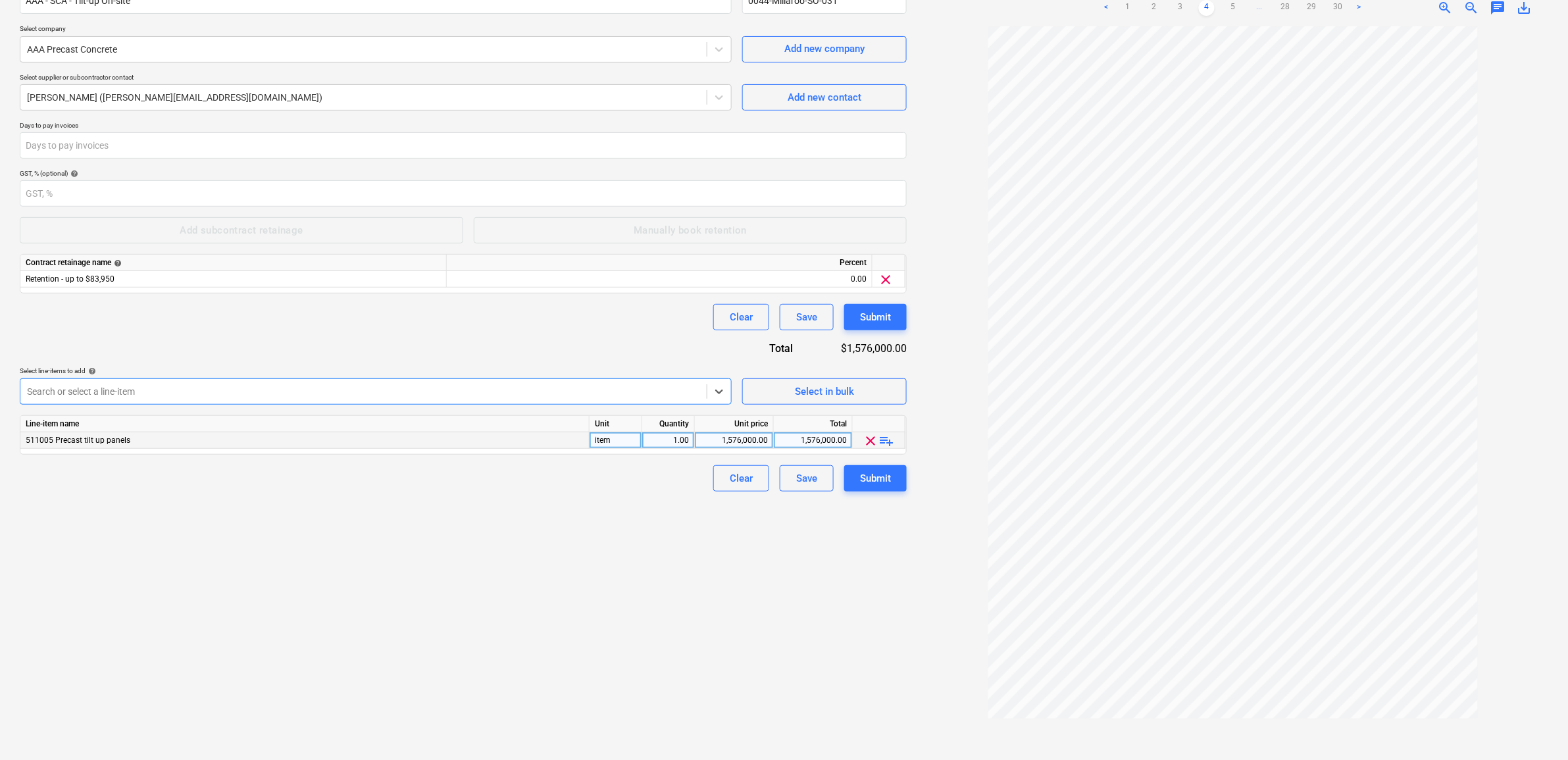
click at [887, 445] on span "playlist_add" at bounding box center [887, 440] width 16 height 16
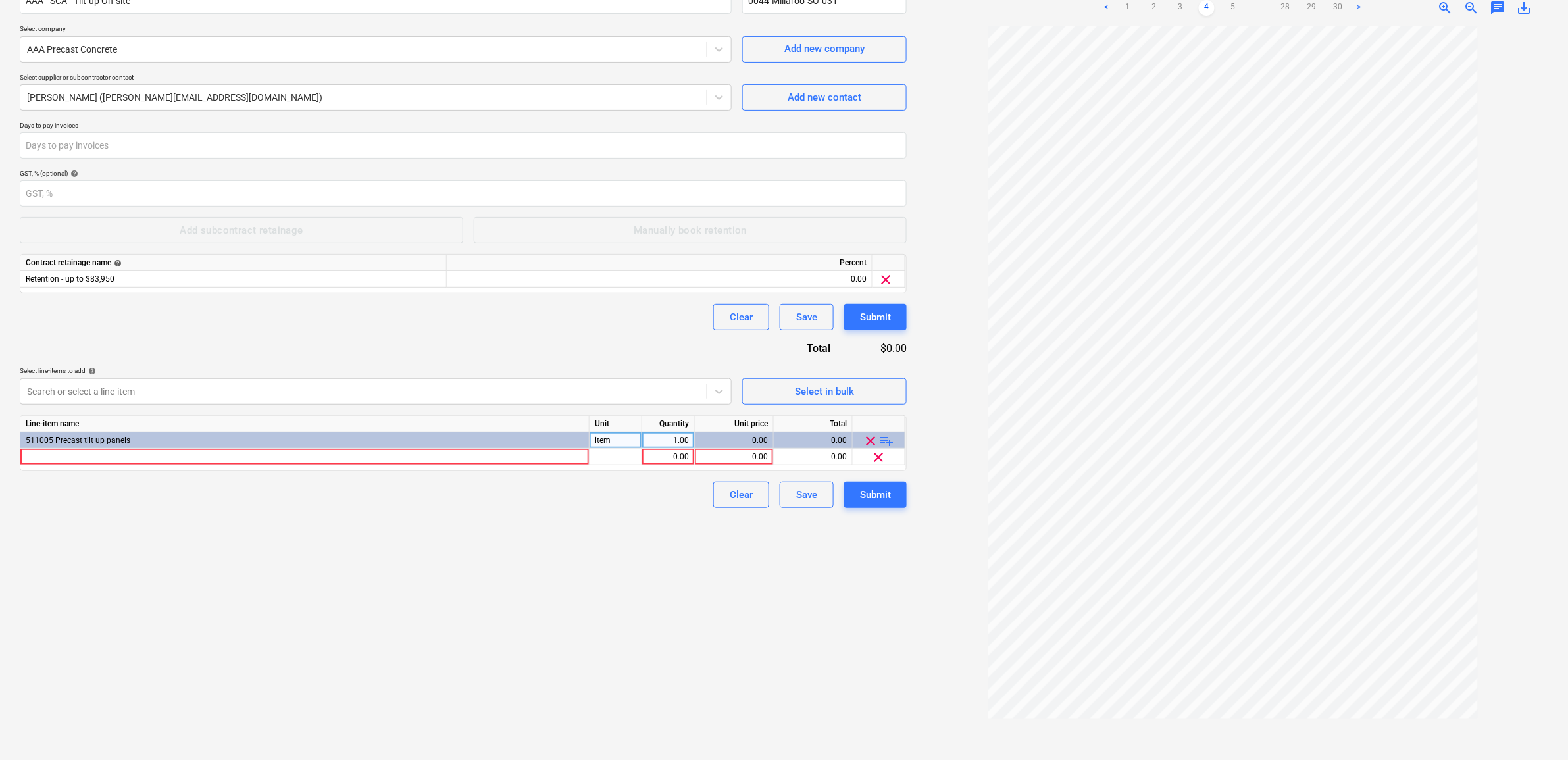
click at [886, 442] on span "playlist_add" at bounding box center [887, 440] width 16 height 16
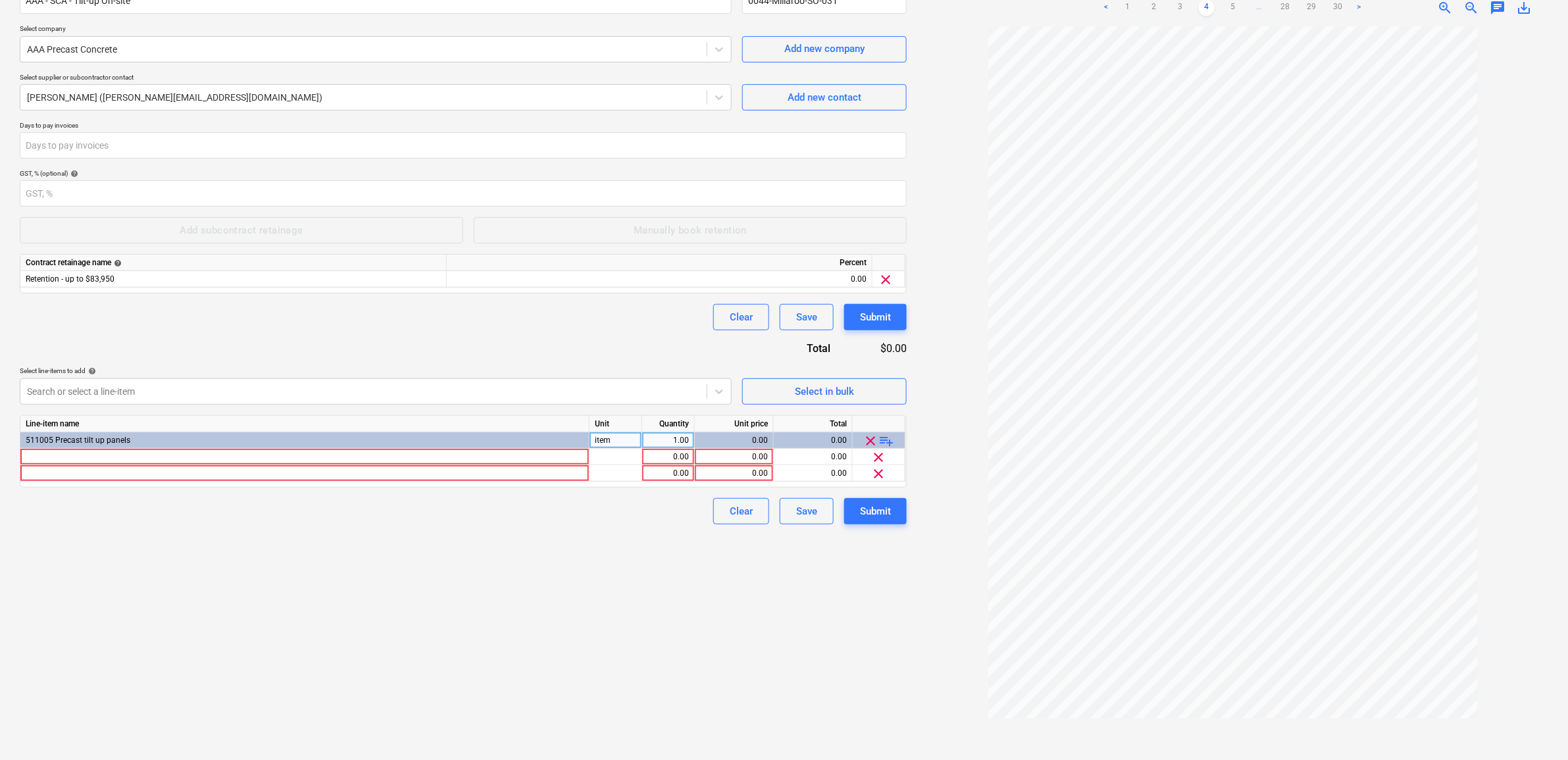
click at [886, 442] on span "playlist_add" at bounding box center [887, 440] width 16 height 16
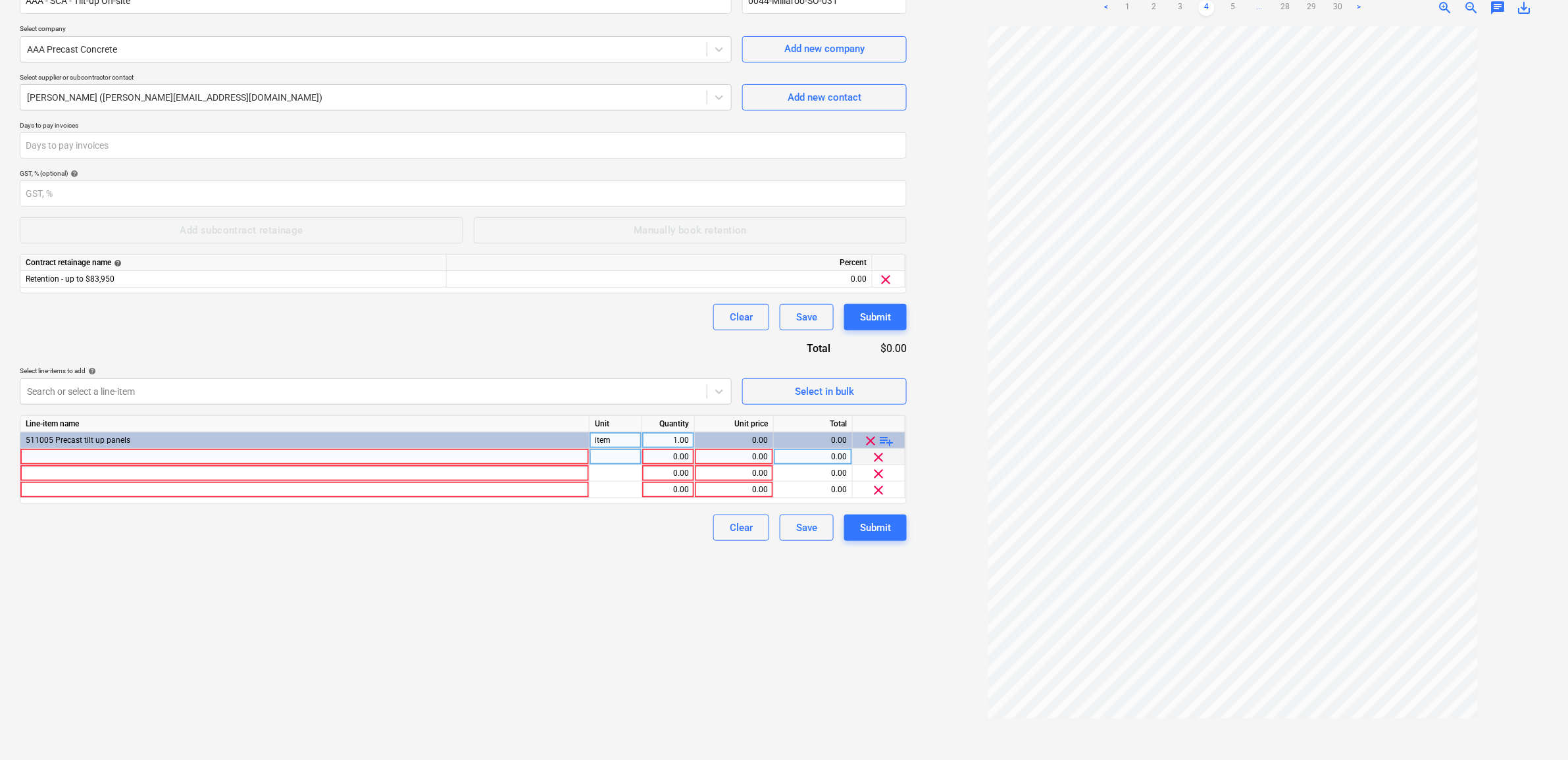
click at [486, 459] on div at bounding box center [305, 456] width 569 height 17
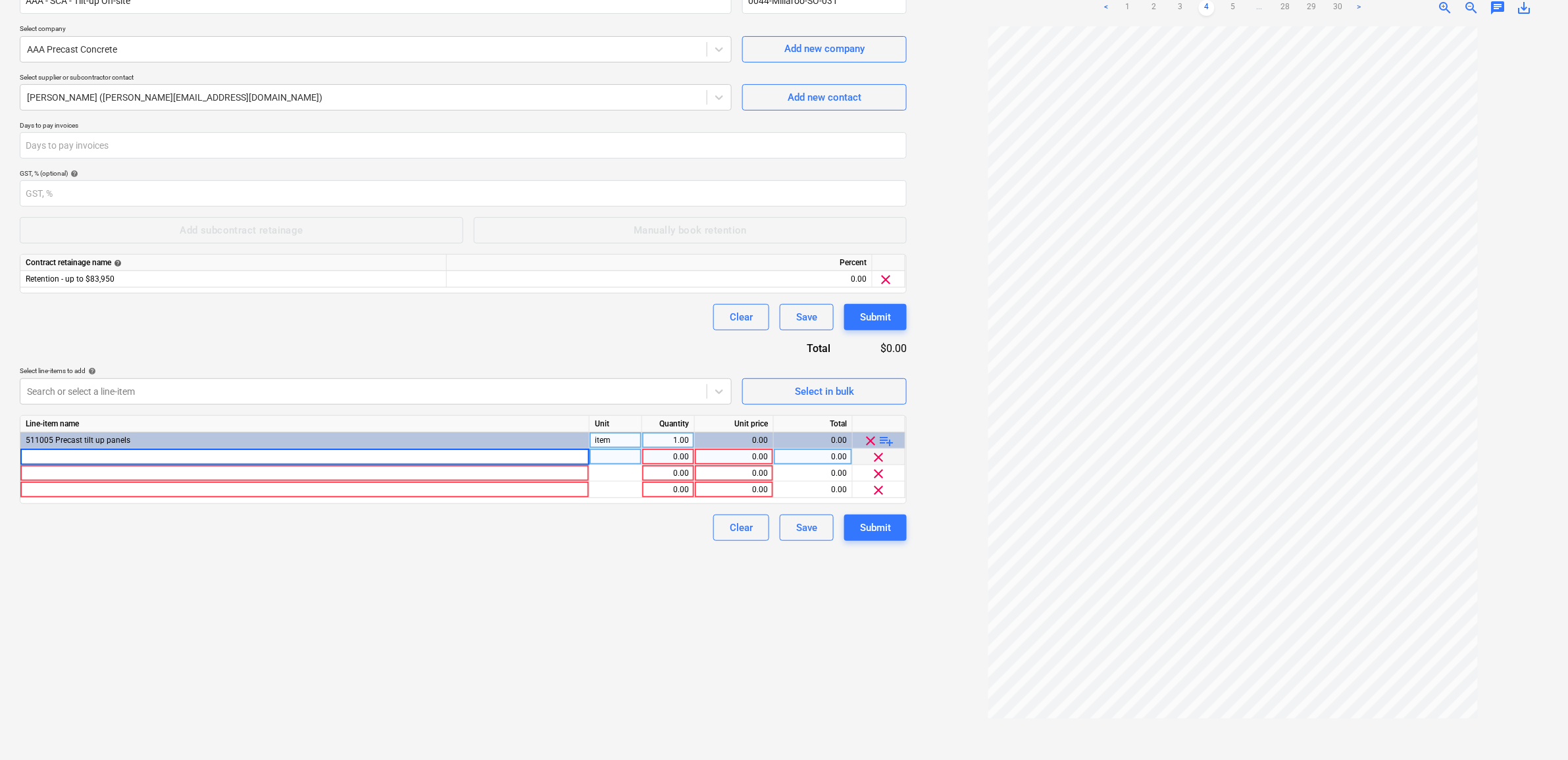
click at [92, 456] on input at bounding box center [304, 456] width 568 height 16
type input "Shop Drawings, Temporary Bracing Design & Casting Beds"
click at [623, 457] on div at bounding box center [616, 456] width 53 height 17
type input "Item"
type input "252000"
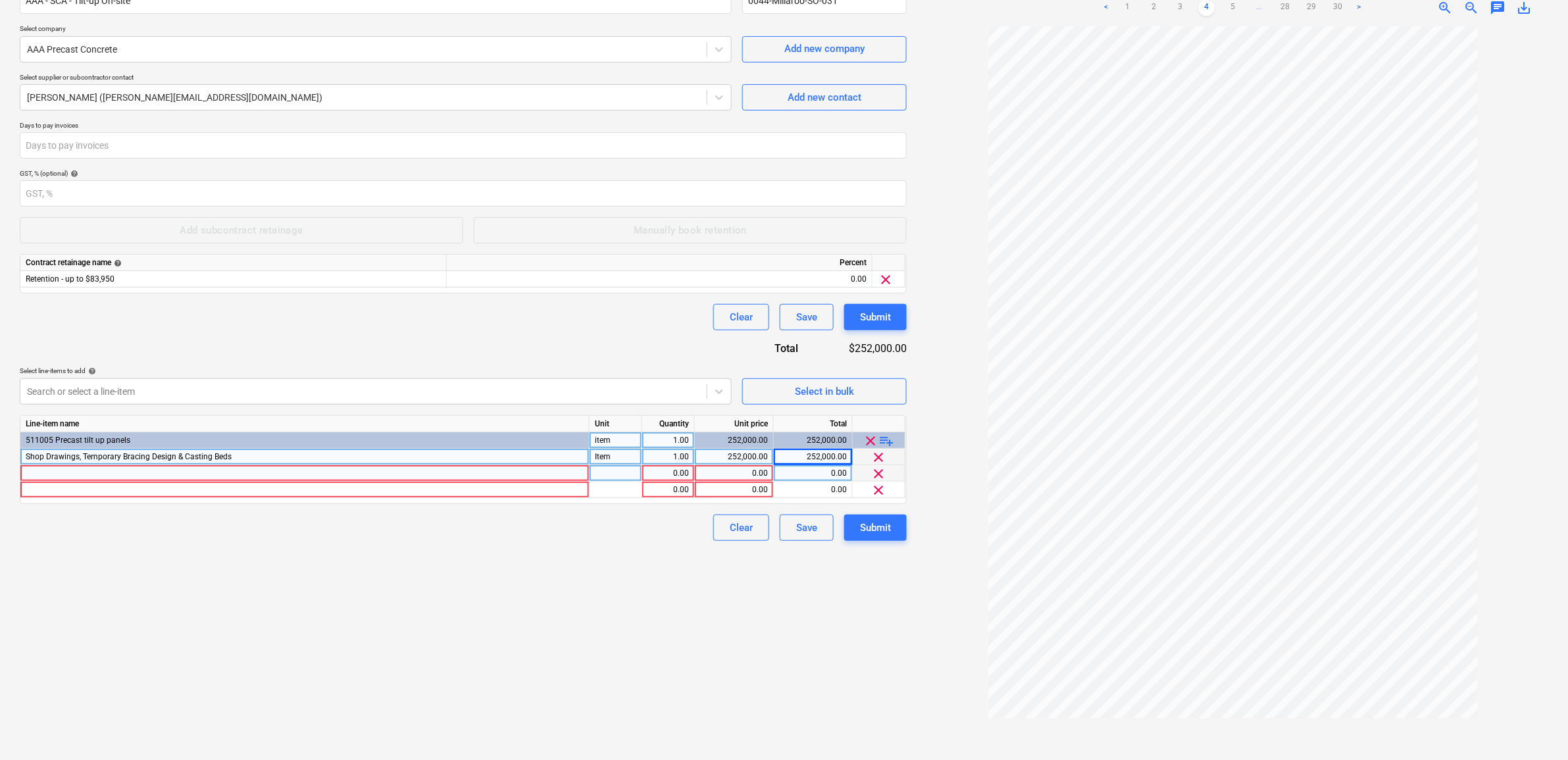
click at [537, 475] on div at bounding box center [305, 473] width 569 height 17
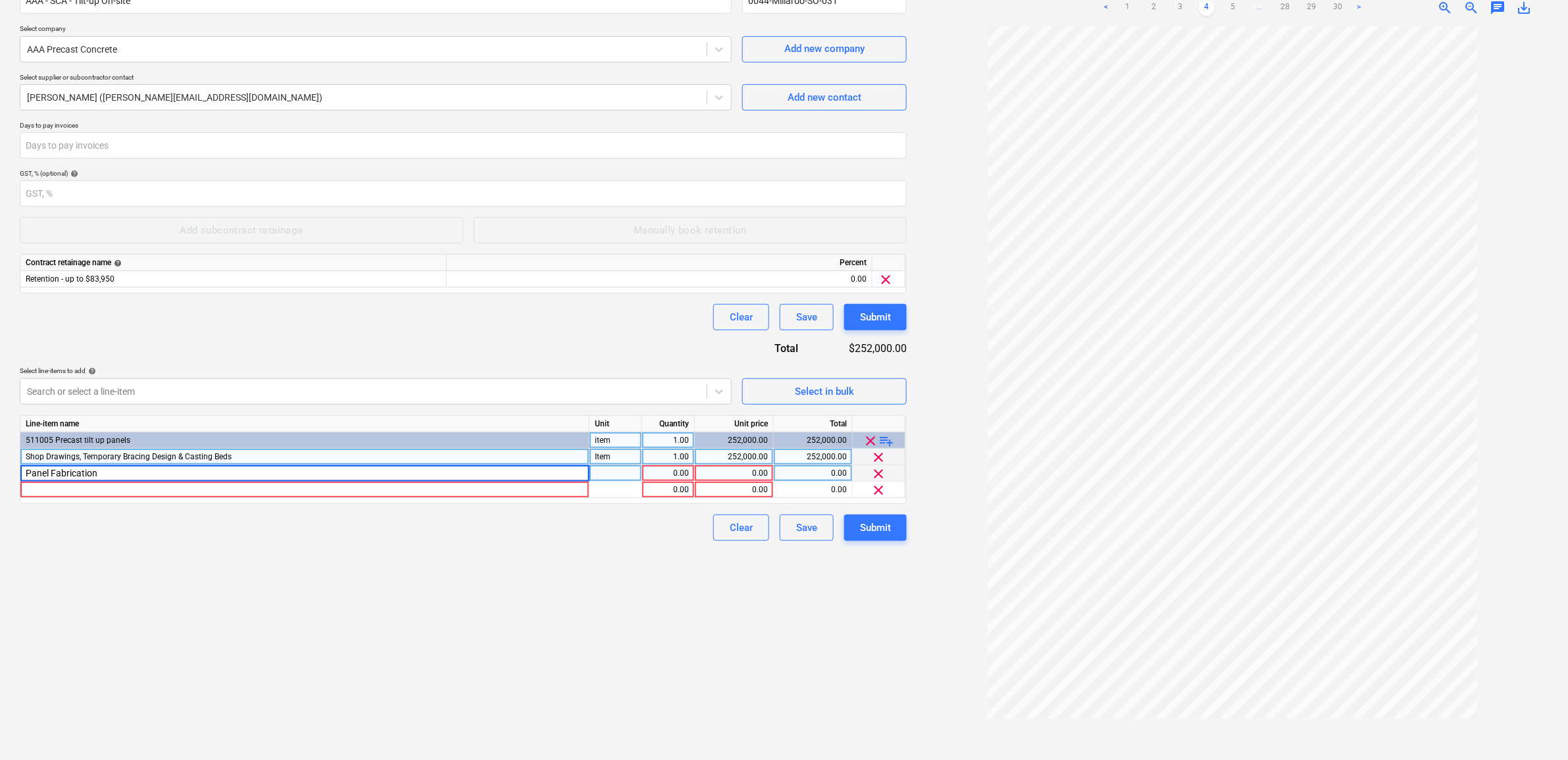
type input "Panel Fabrication"
type input "Item"
type input "1090000"
click at [83, 486] on div at bounding box center [305, 489] width 569 height 17
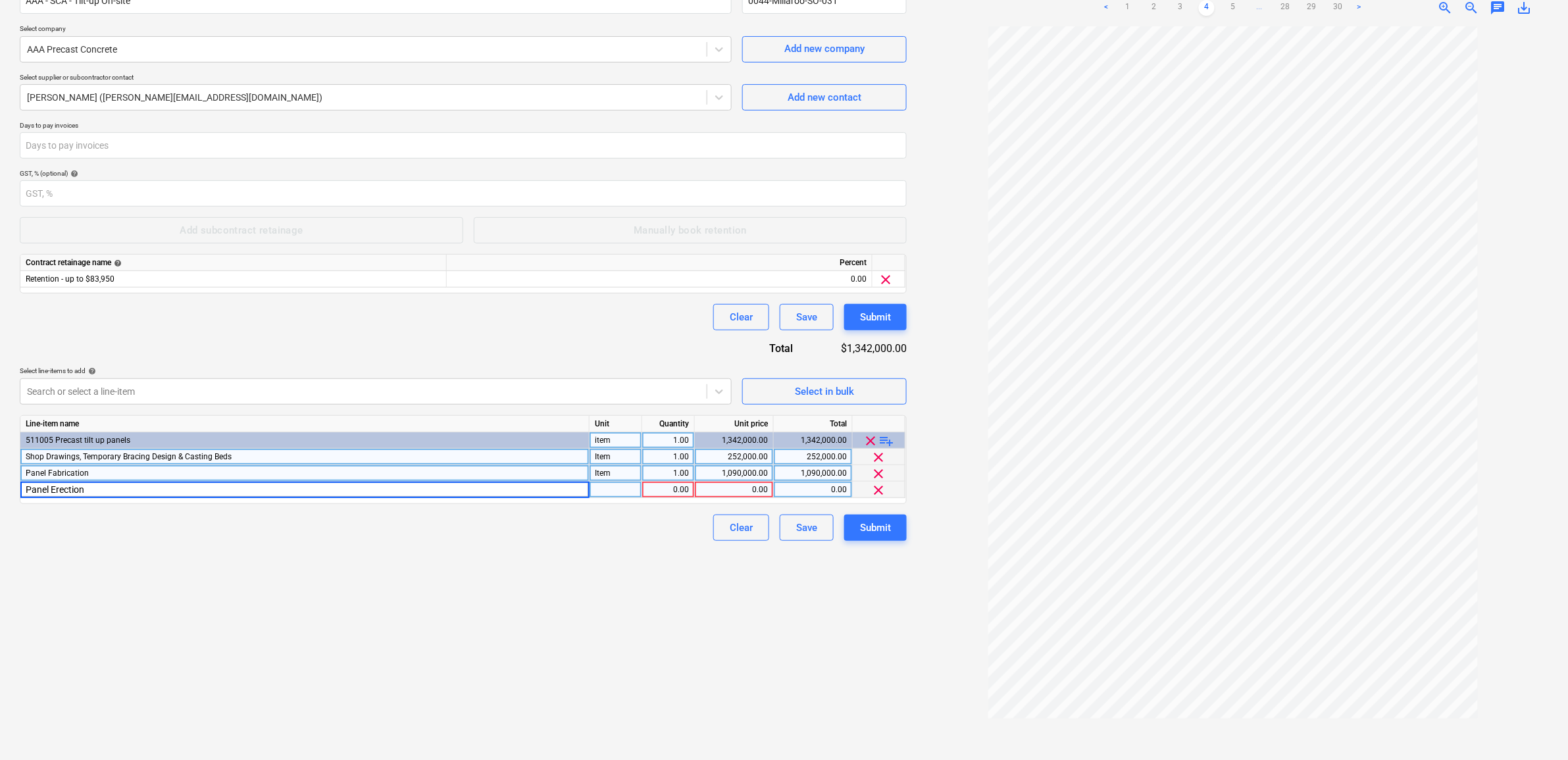
type input "Panel Erection"
click at [620, 490] on div "pcs" at bounding box center [616, 489] width 53 height 17
type input "Item"
type input "252000"
click at [885, 438] on span "playlist_add" at bounding box center [887, 440] width 16 height 16
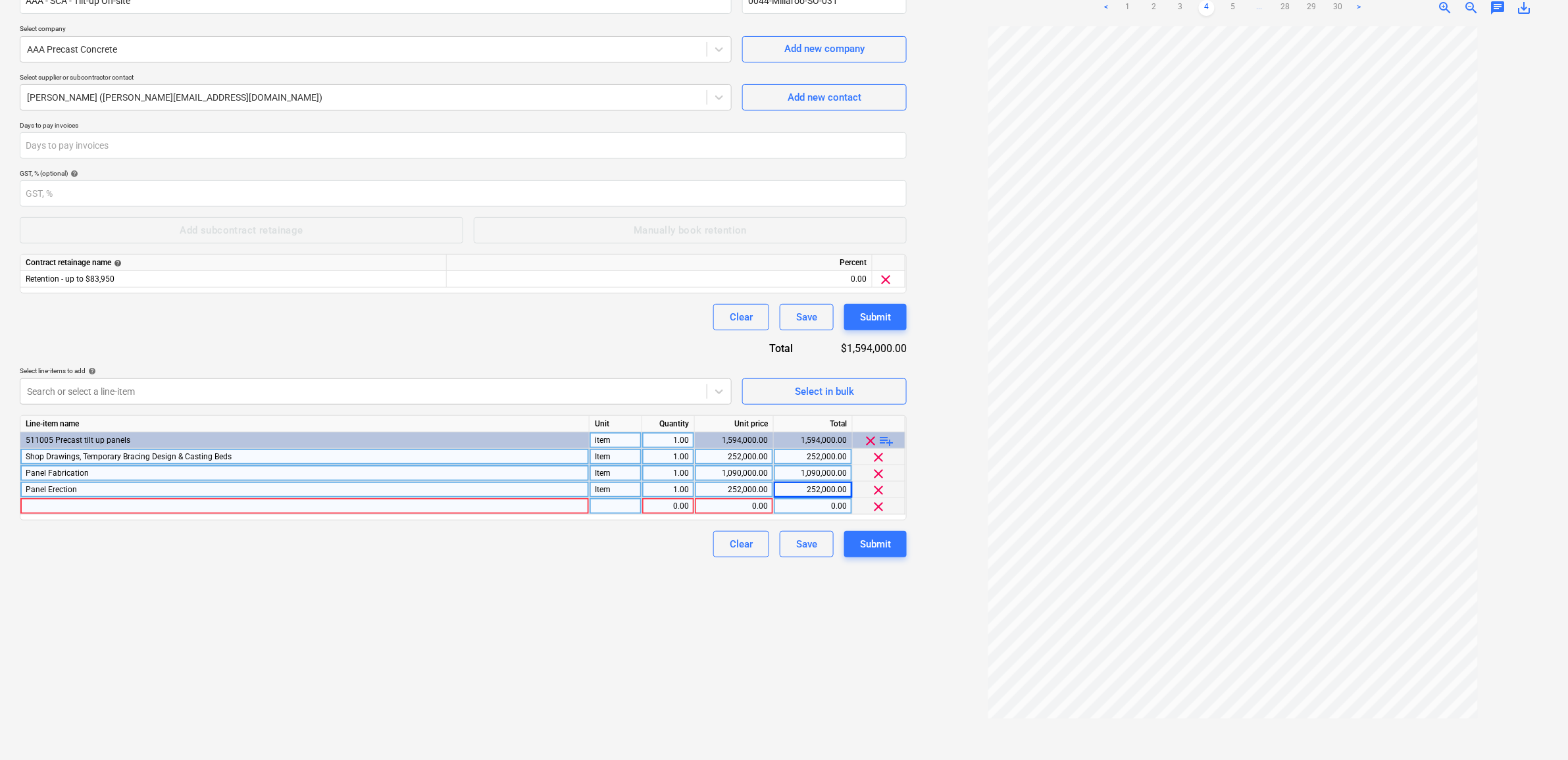
click at [54, 501] on div at bounding box center [305, 506] width 569 height 17
type input "Patching & Joints"
type input "Item"
type input "85000"
drag, startPoint x: 863, startPoint y: 617, endPoint x: 882, endPoint y: 583, distance: 38.9
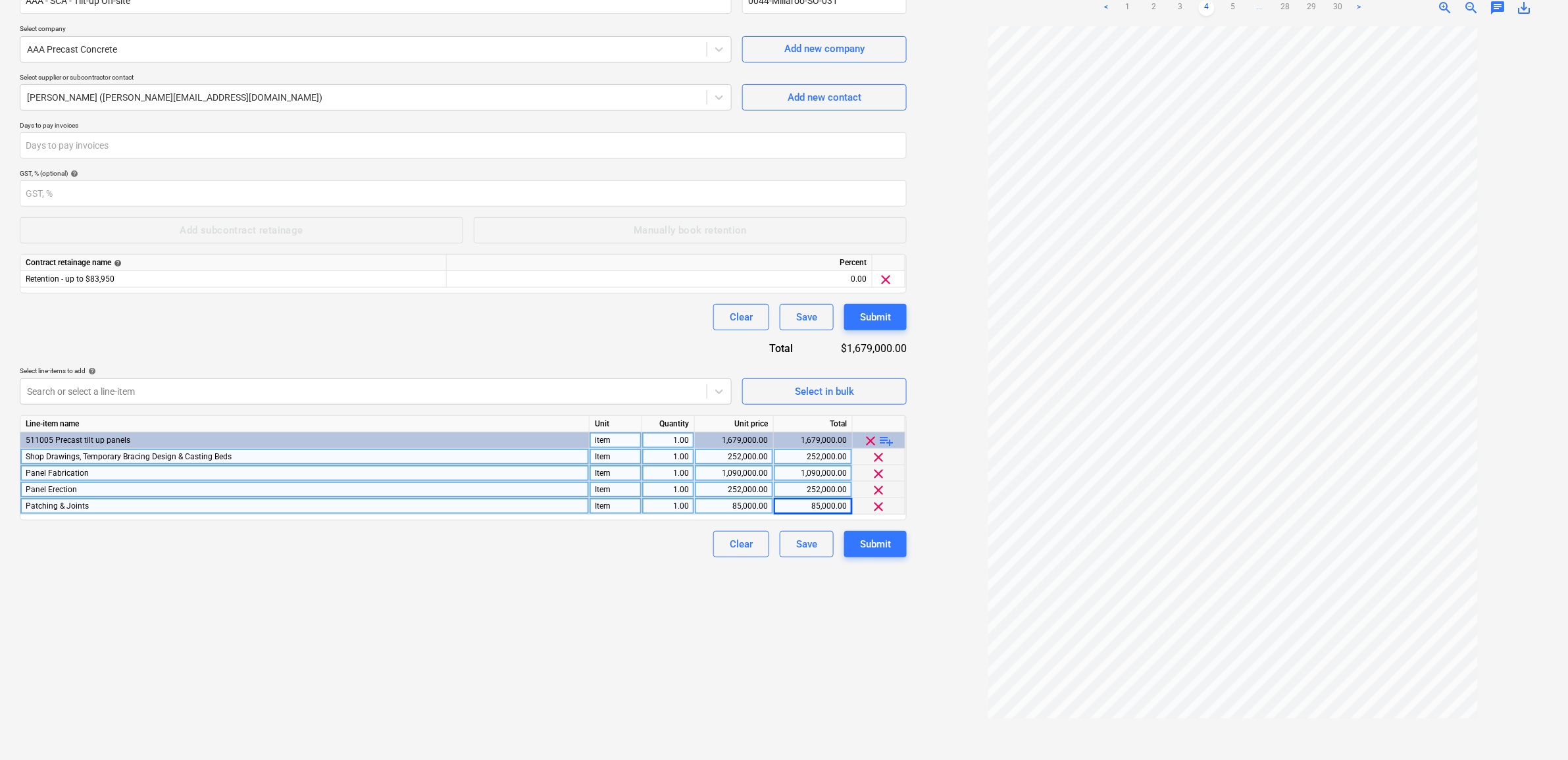
click at [863, 617] on div "Create new document Contract name help AAA - SCA - Tilt-up On-site Contract ref…" at bounding box center [463, 344] width 898 height 820
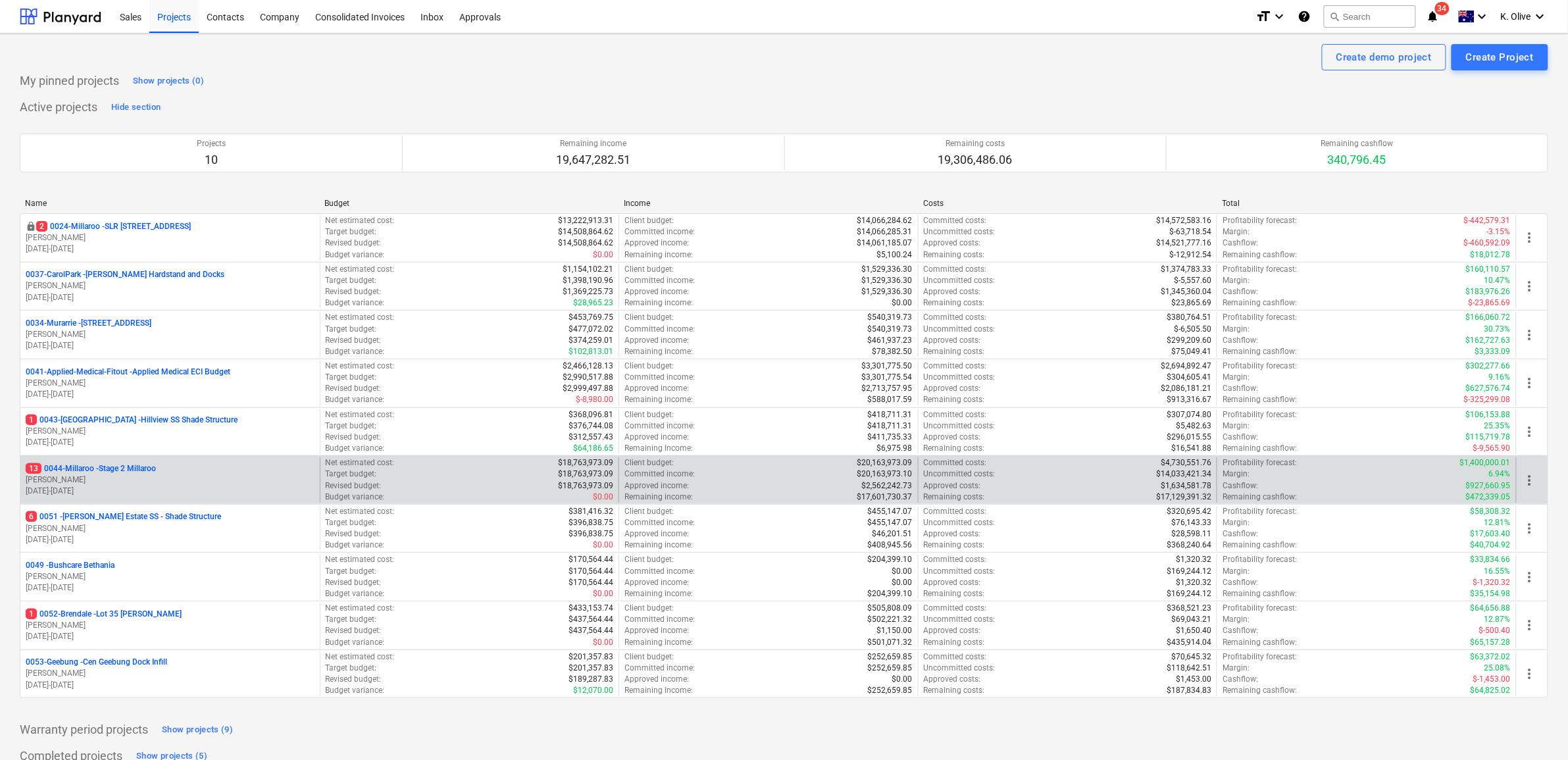
click at [131, 467] on p "13 0044-Millaroo - Stage 2 Millaroo" at bounding box center [90, 468] width 131 height 11
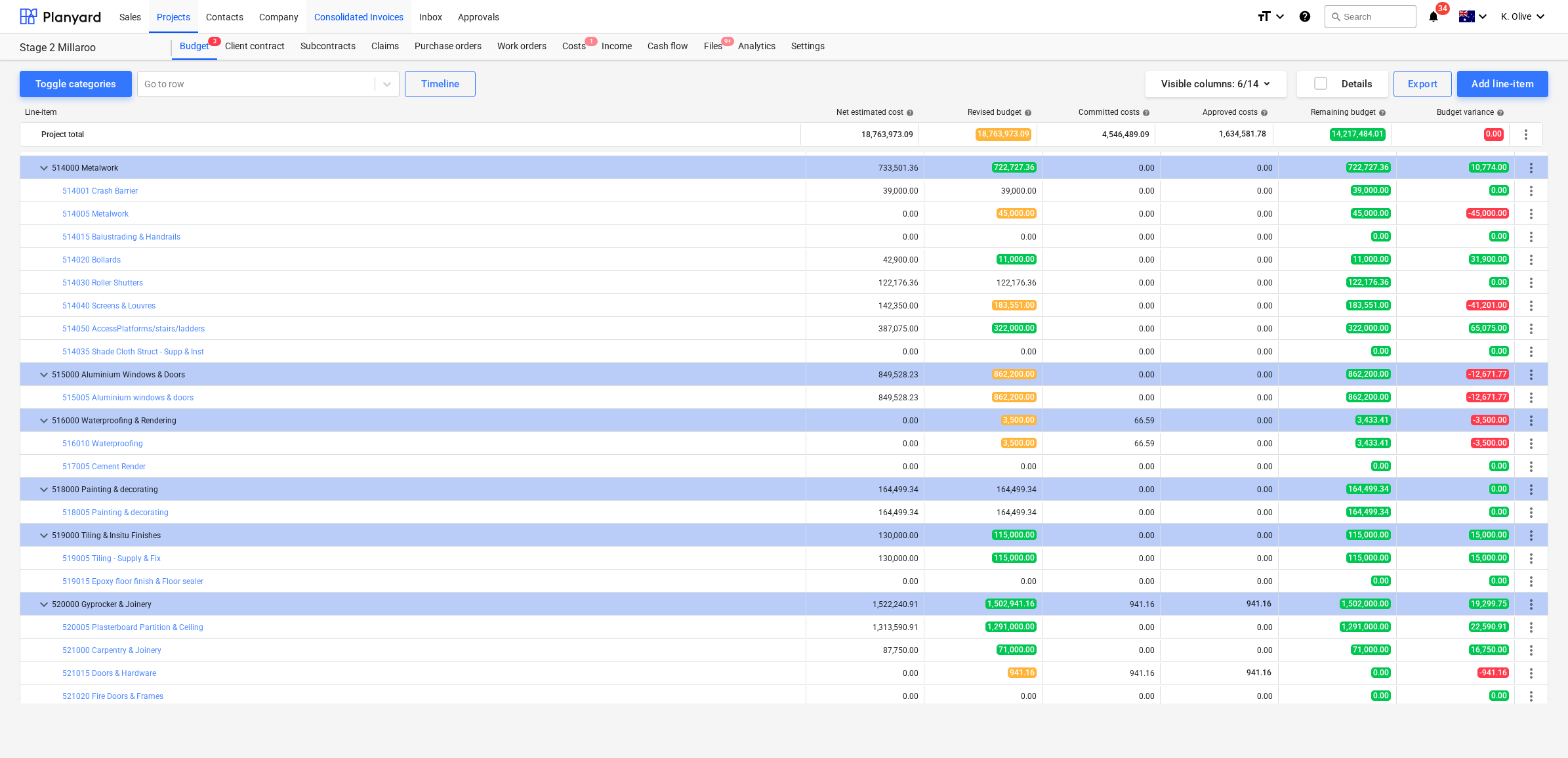
scroll to position [3463, 0]
